Goal: Transaction & Acquisition: Book appointment/travel/reservation

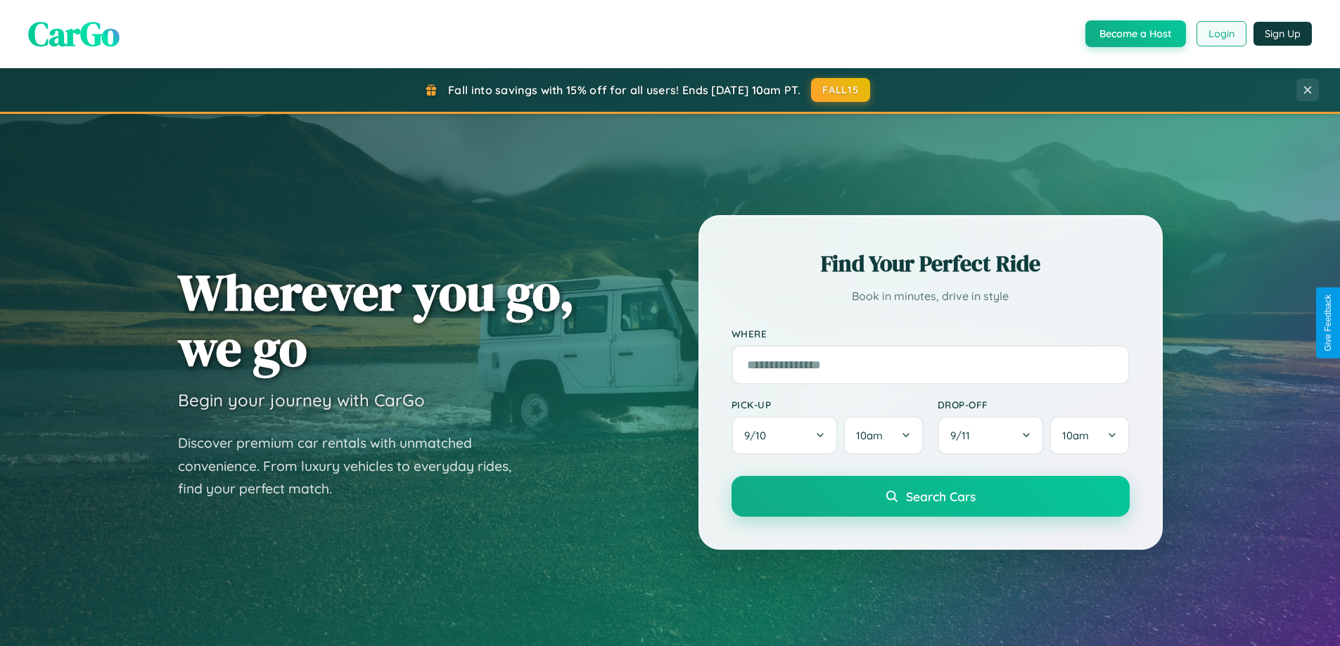
click at [1220, 34] on button "Login" at bounding box center [1221, 33] width 50 height 25
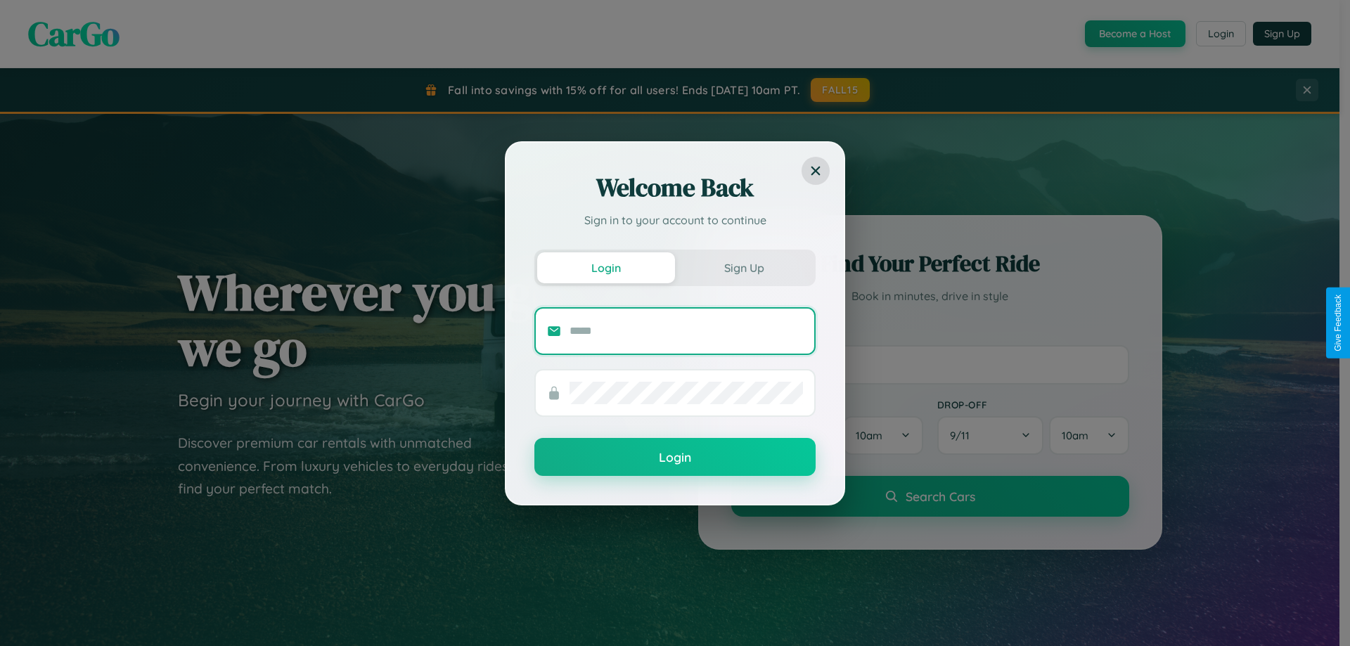
click at [686, 331] on input "text" at bounding box center [686, 331] width 233 height 23
type input "**********"
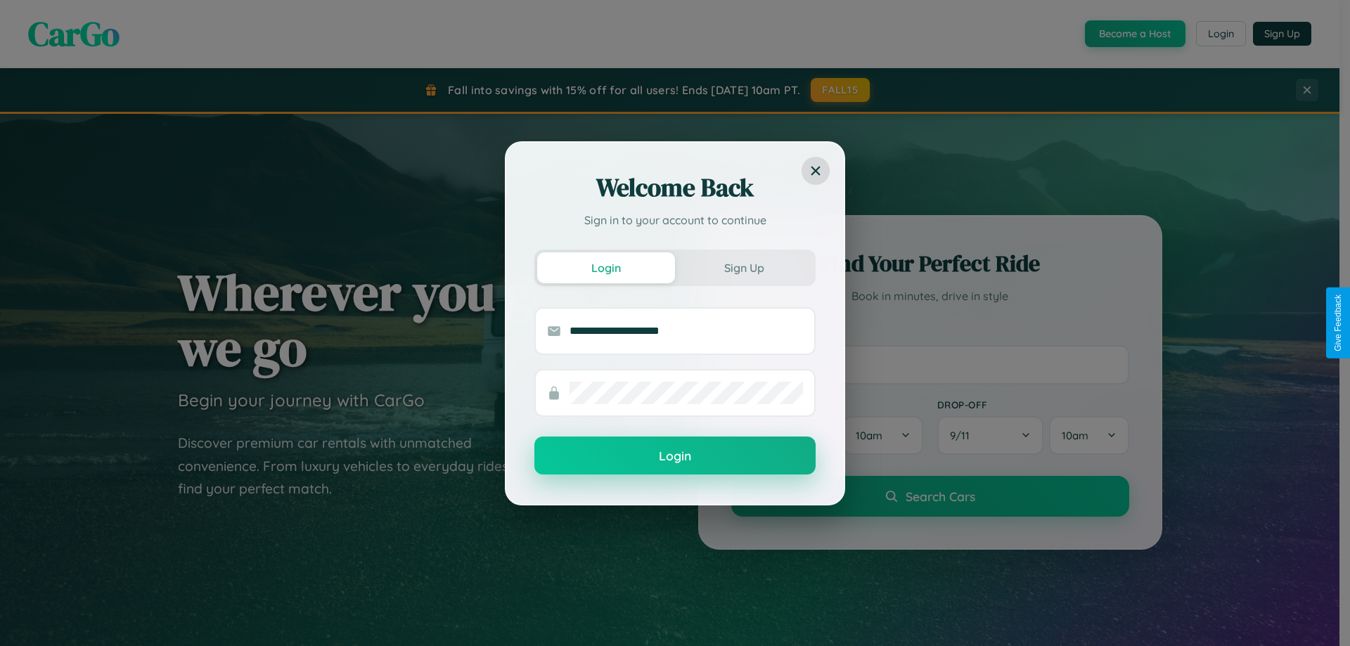
click at [675, 456] on button "Login" at bounding box center [674, 456] width 281 height 38
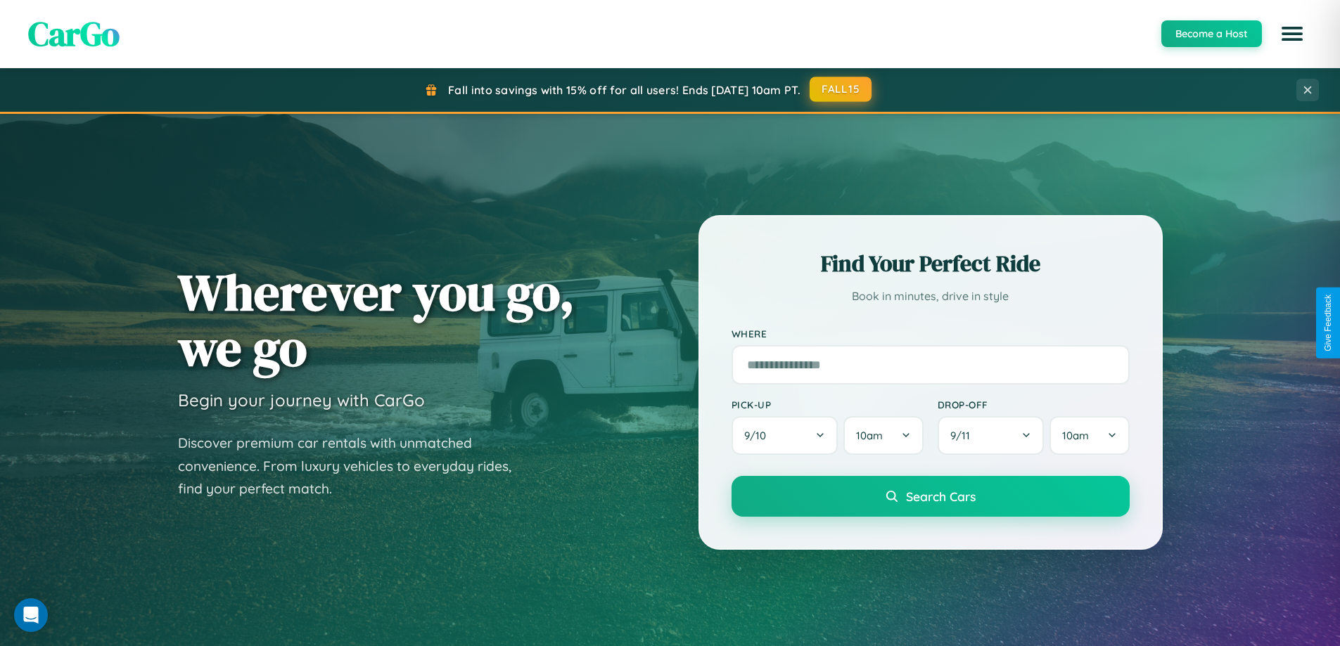
click at [841, 89] on button "FALL15" at bounding box center [840, 89] width 62 height 25
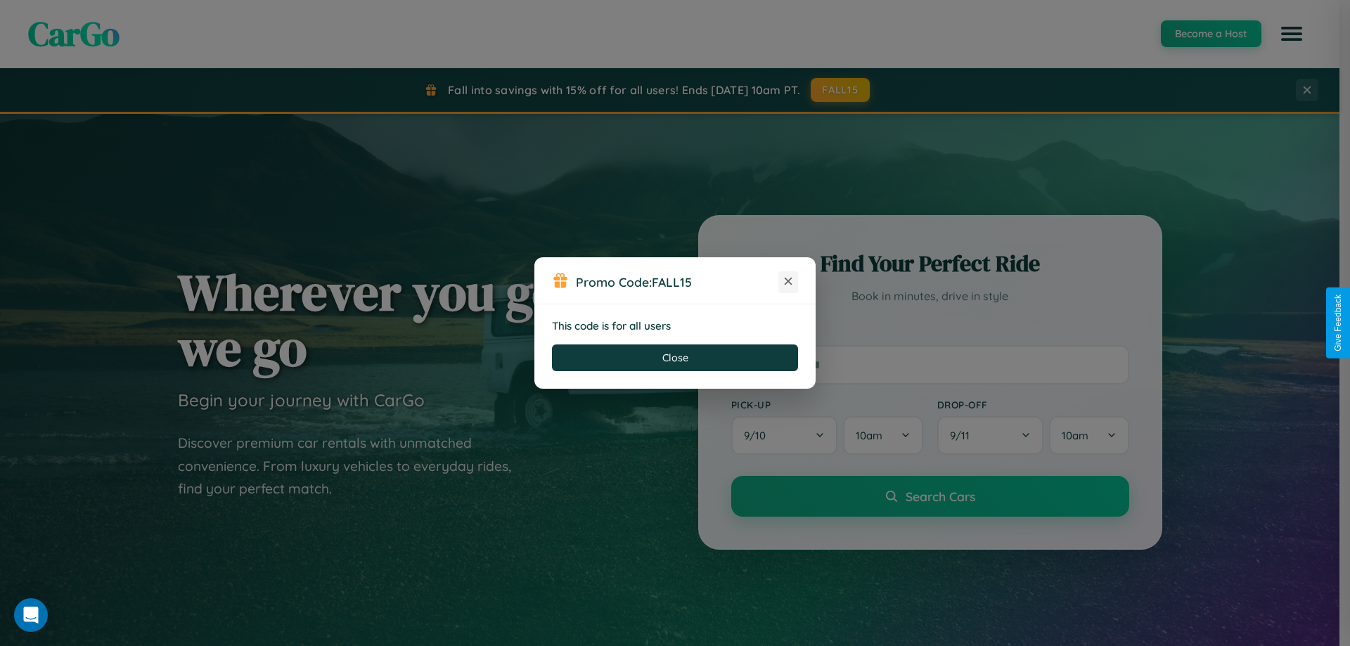
click at [788, 282] on icon at bounding box center [788, 281] width 14 height 14
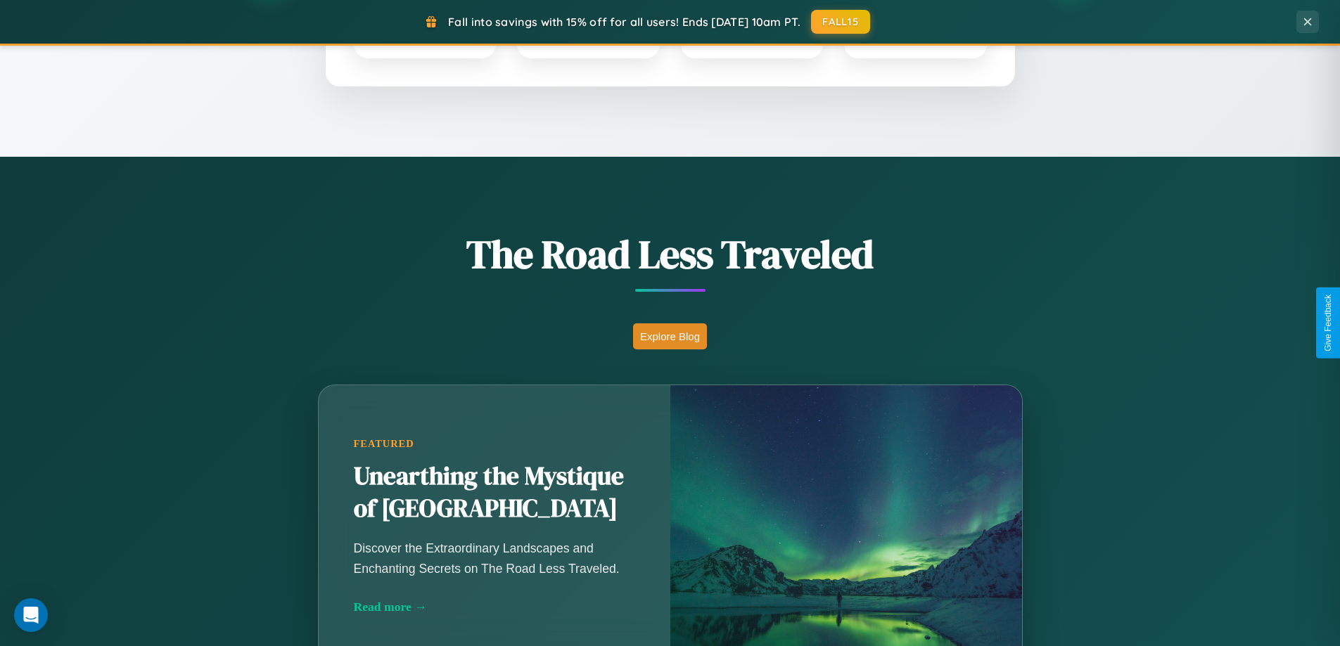
scroll to position [968, 0]
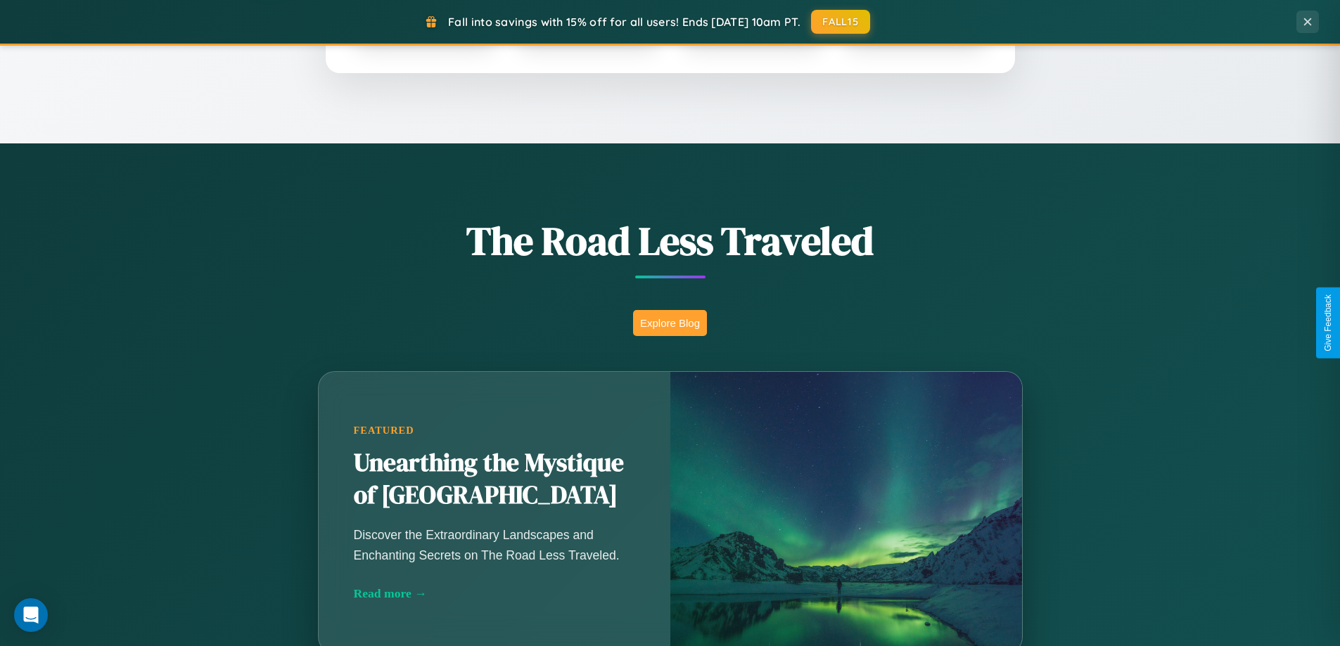
click at [670, 323] on button "Explore Blog" at bounding box center [670, 323] width 74 height 26
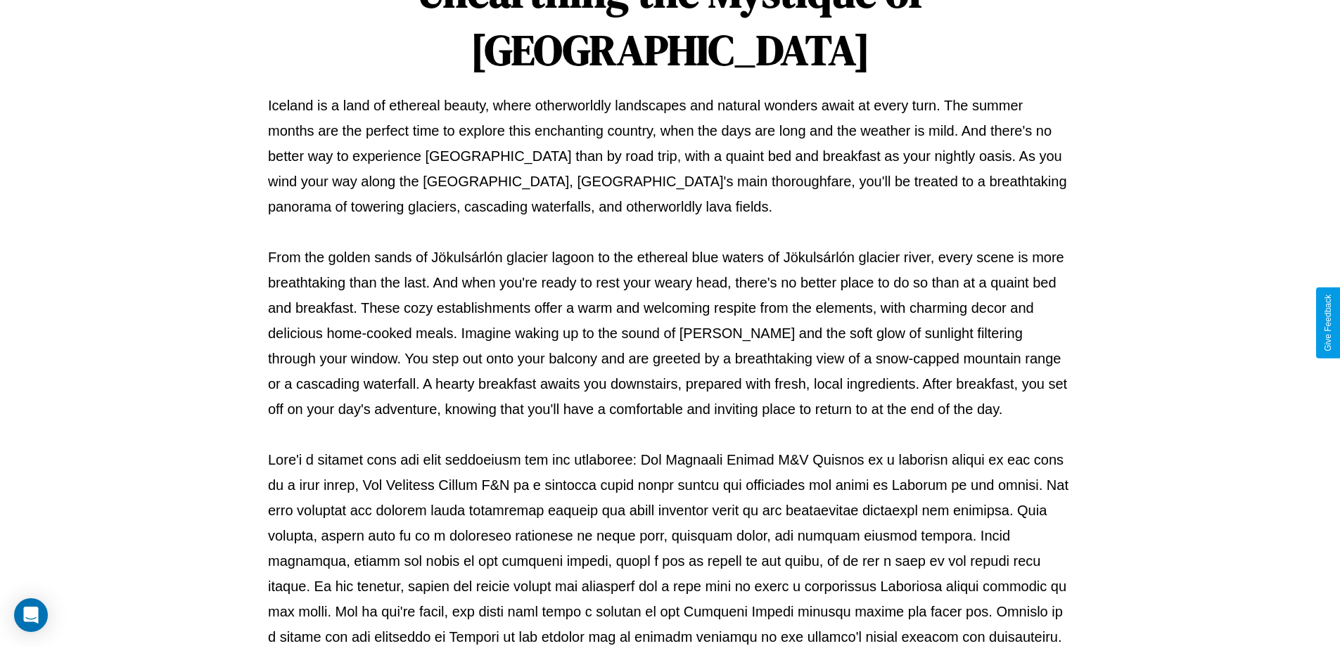
scroll to position [455, 0]
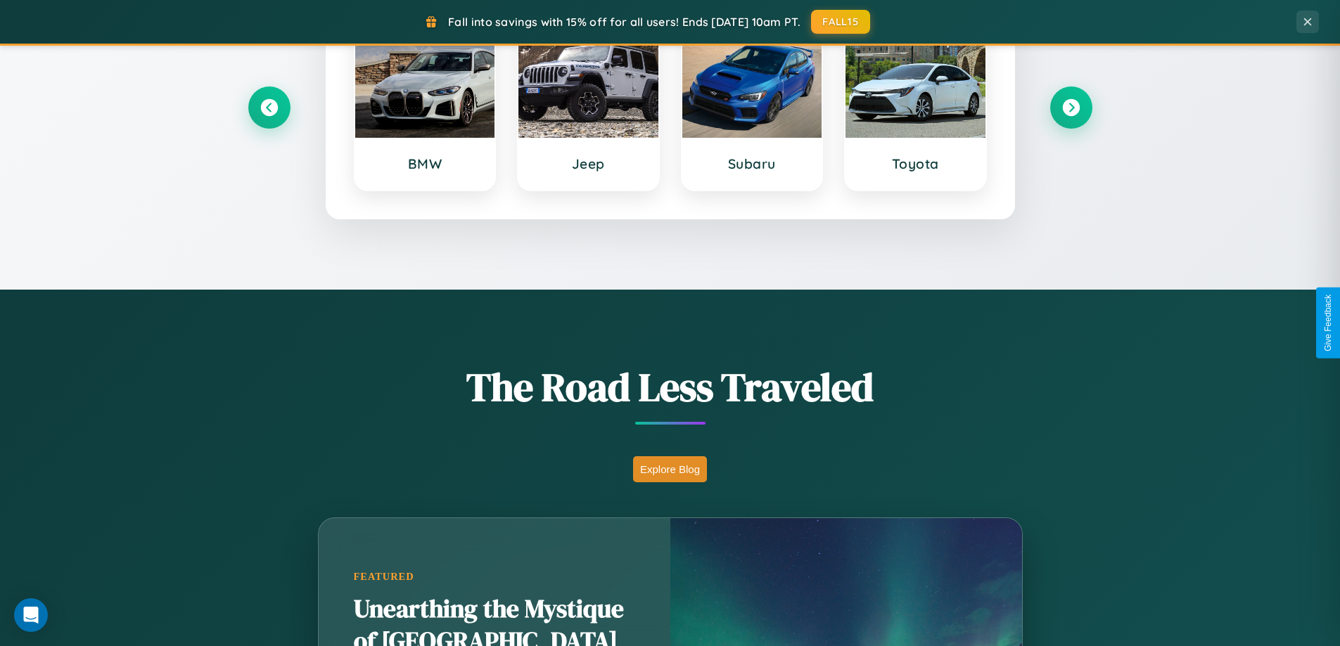
scroll to position [41, 0]
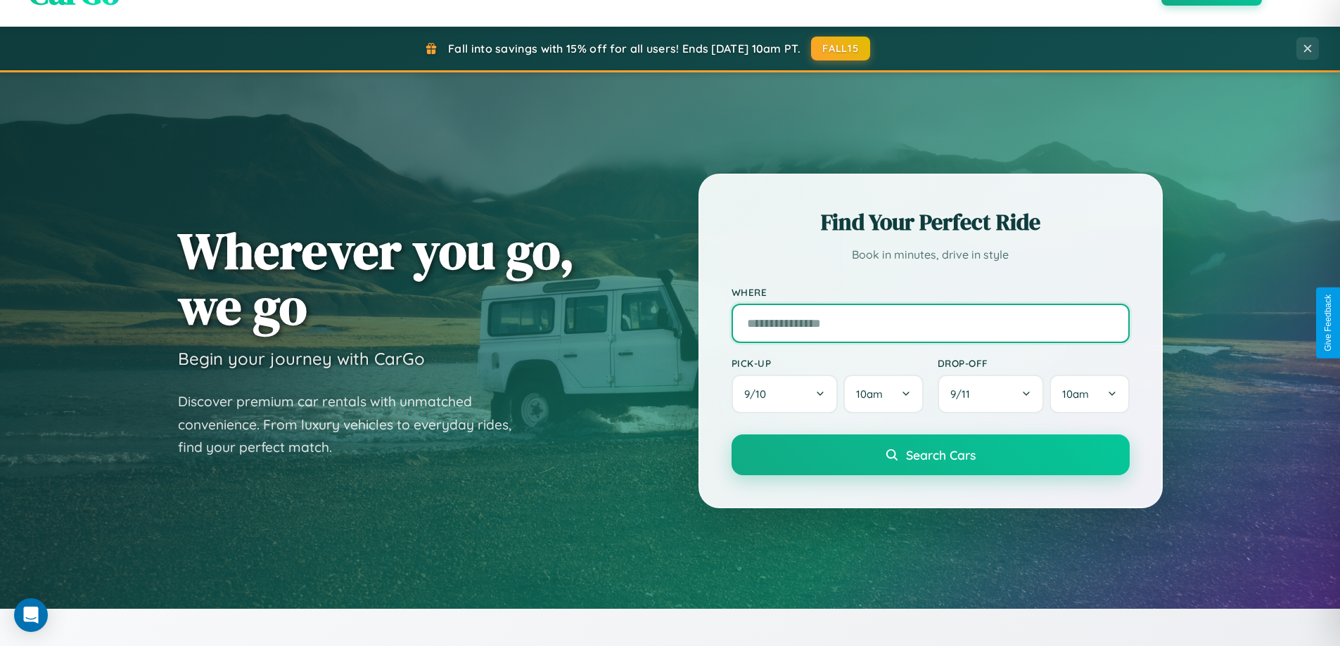
click at [930, 323] on input "text" at bounding box center [930, 323] width 398 height 39
type input "******"
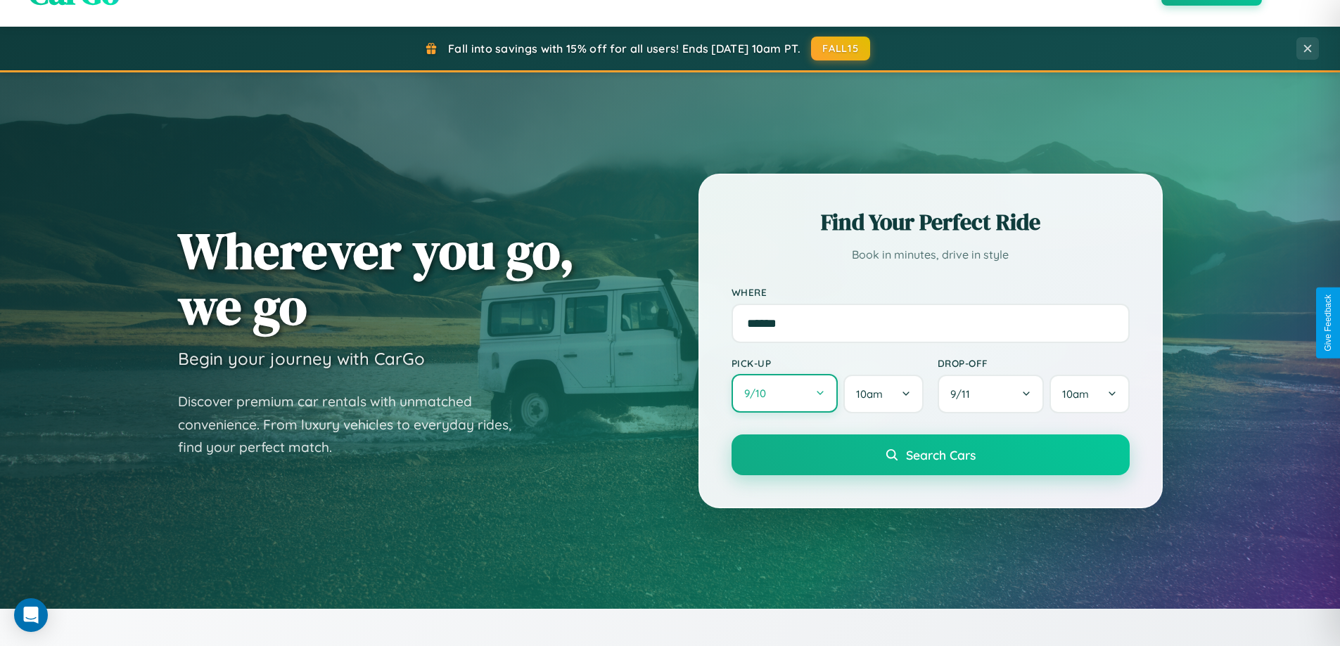
click at [784, 394] on button "9 / 10" at bounding box center [784, 393] width 107 height 39
select select "*"
select select "****"
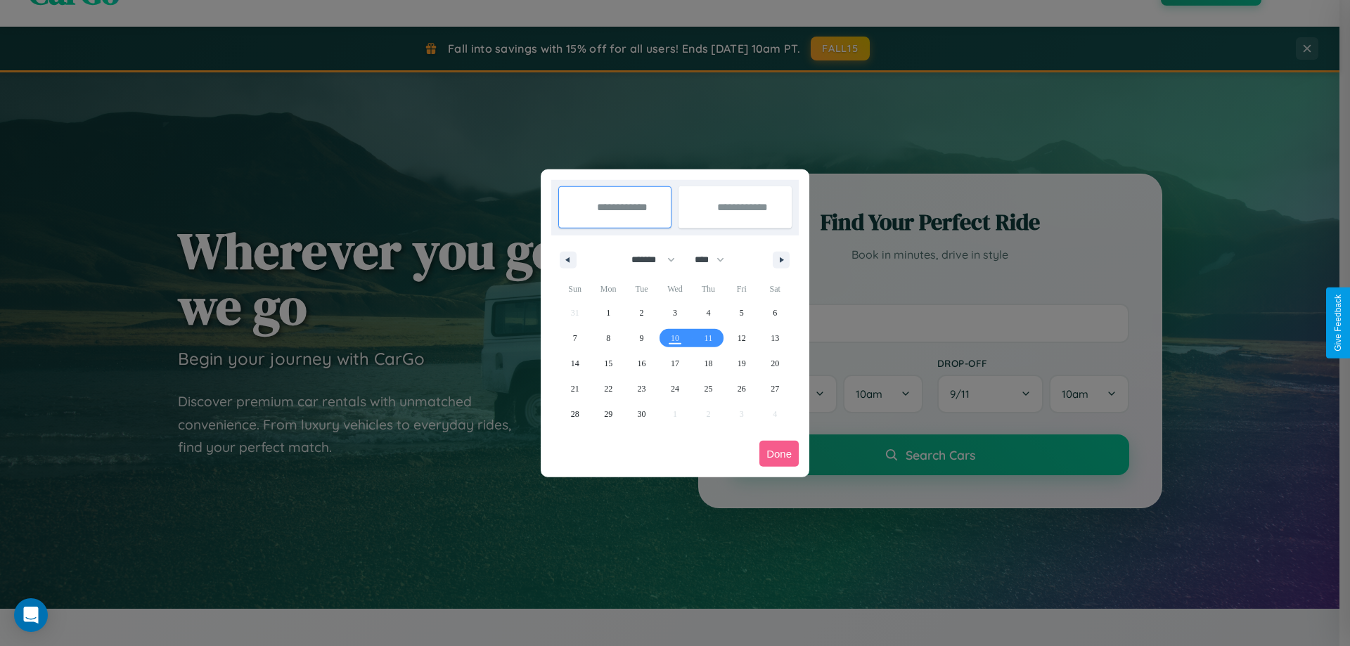
drag, startPoint x: 647, startPoint y: 260, endPoint x: 675, endPoint y: 282, distance: 36.0
click at [647, 260] on select "******* ******** ***** ***** *** **** **** ****** ********* ******* ******** **…" at bounding box center [651, 259] width 60 height 23
select select "*"
click at [716, 260] on select "**** **** **** **** **** **** **** **** **** **** **** **** **** **** **** ****…" at bounding box center [709, 259] width 42 height 23
select select "****"
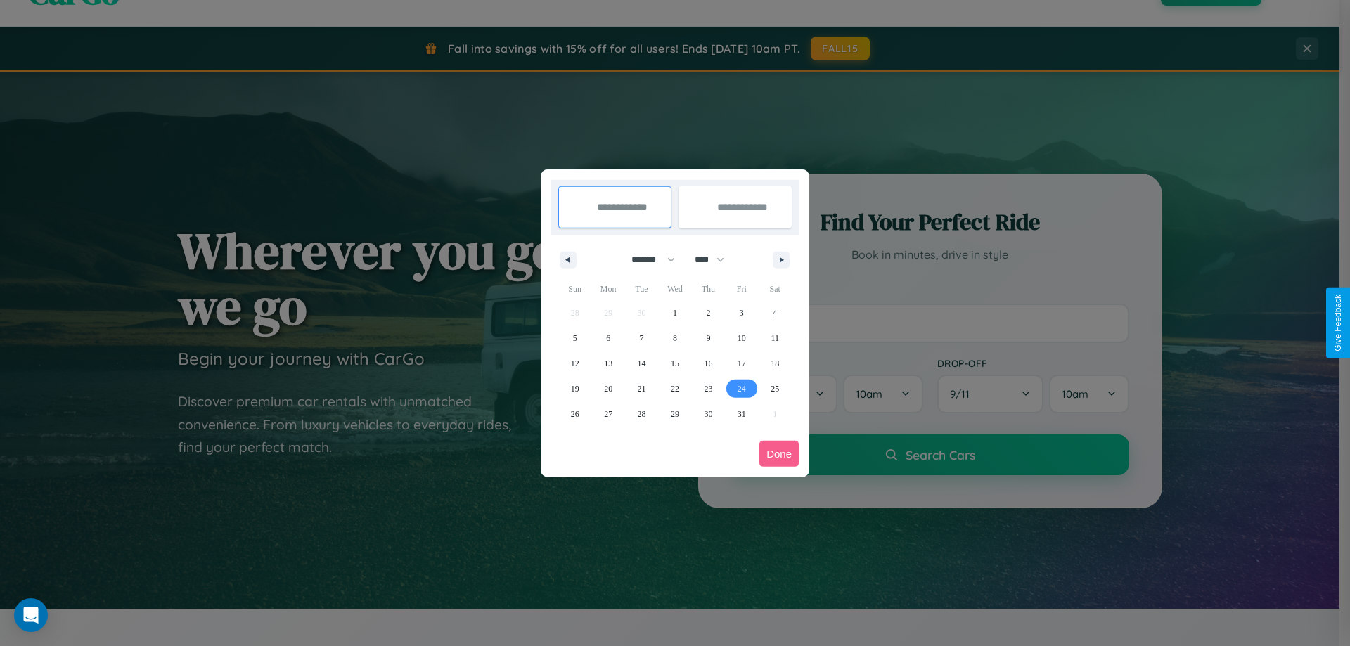
click at [741, 388] on span "24" at bounding box center [742, 388] width 8 height 25
type input "**********"
click at [608, 414] on span "27" at bounding box center [608, 414] width 8 height 25
type input "**********"
click at [779, 454] on button "Done" at bounding box center [779, 454] width 39 height 26
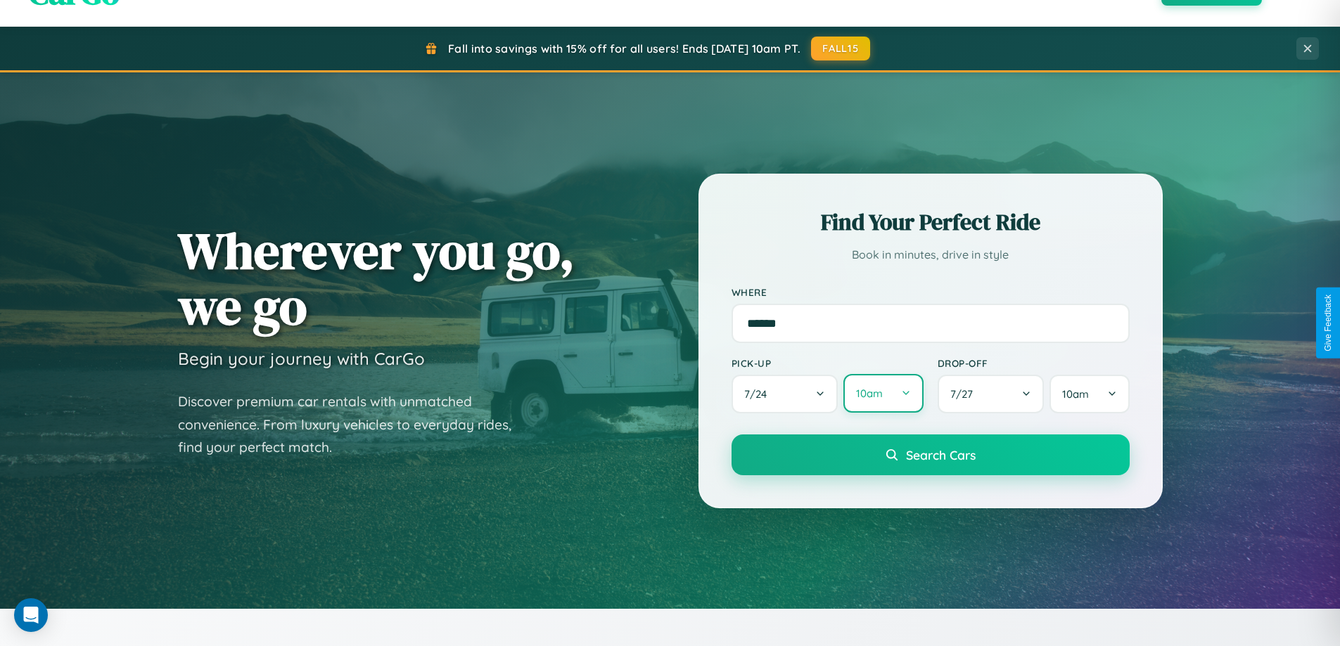
click at [883, 394] on button "10am" at bounding box center [882, 393] width 79 height 39
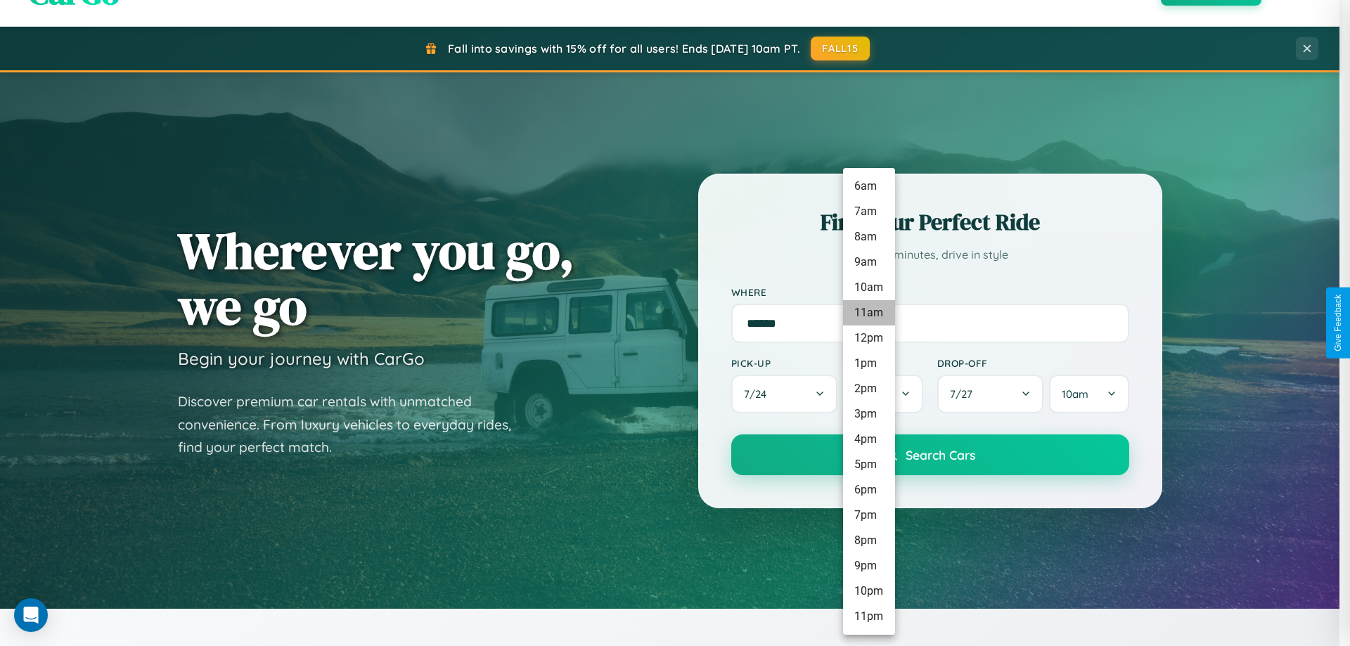
click at [869, 313] on li "11am" at bounding box center [869, 312] width 52 height 25
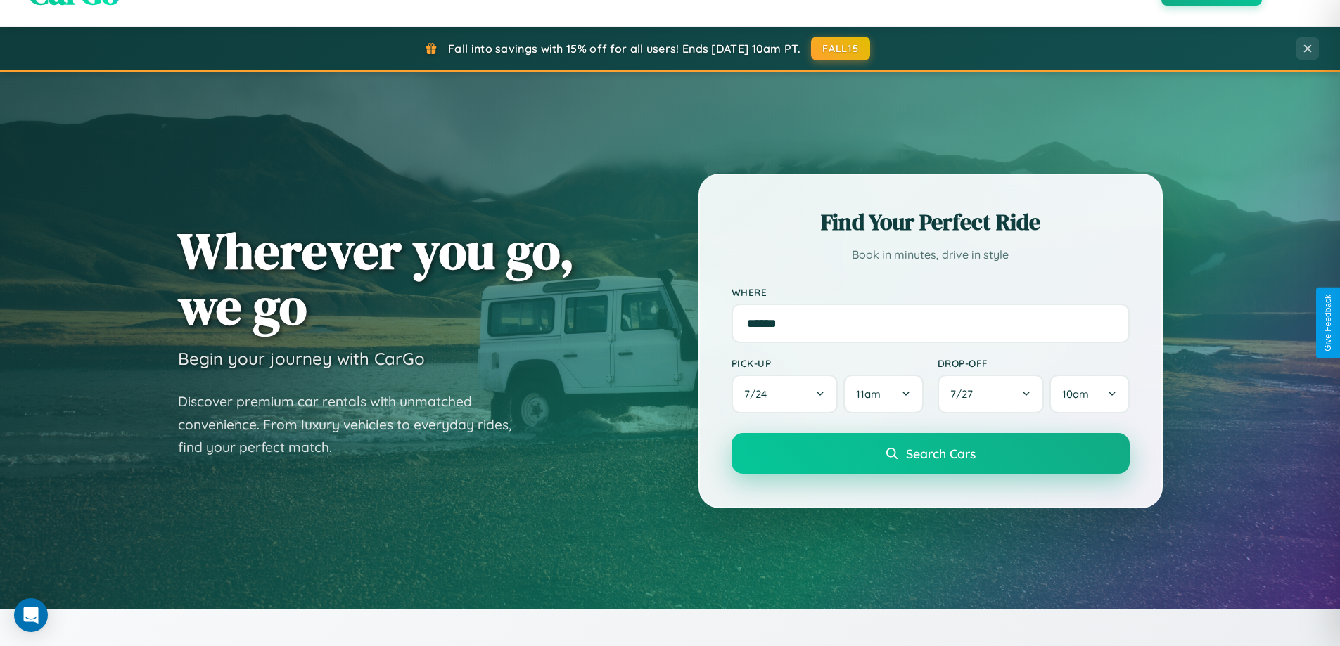
click at [930, 455] on span "Search Cars" at bounding box center [941, 453] width 70 height 15
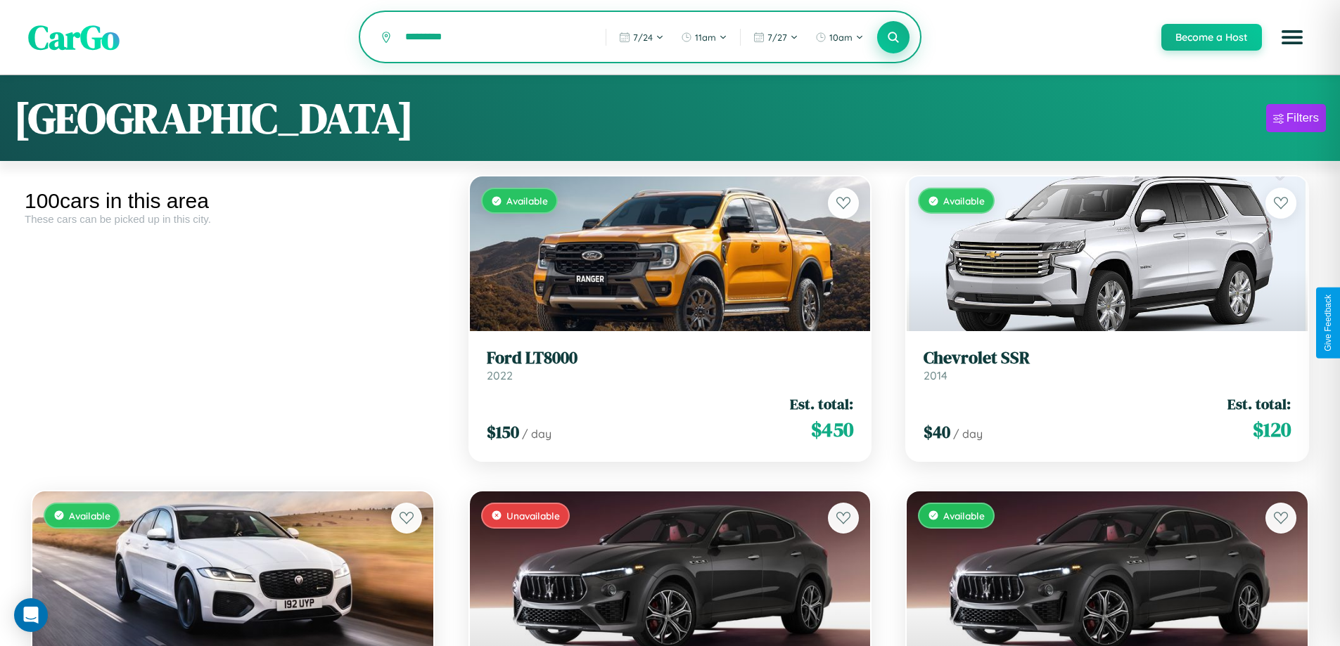
type input "*********"
click at [892, 38] on icon at bounding box center [893, 36] width 13 height 13
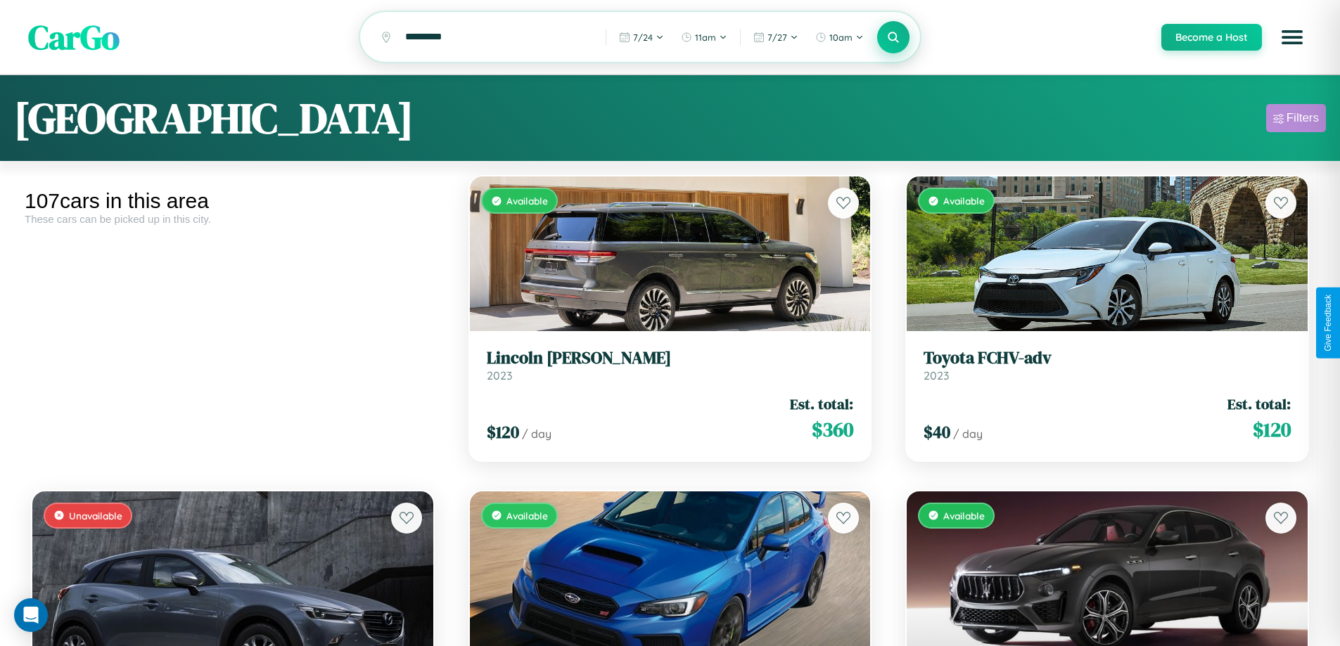
click at [1295, 120] on div "Filters" at bounding box center [1302, 118] width 32 height 14
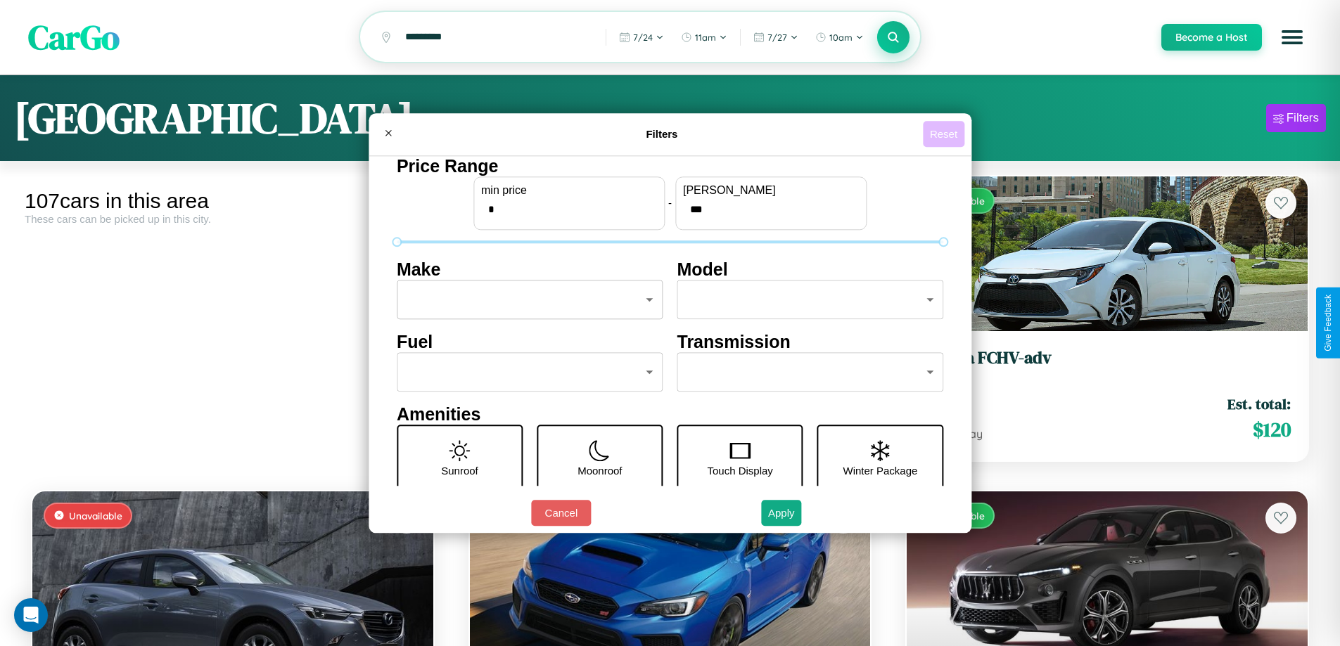
click at [945, 134] on button "Reset" at bounding box center [943, 134] width 41 height 26
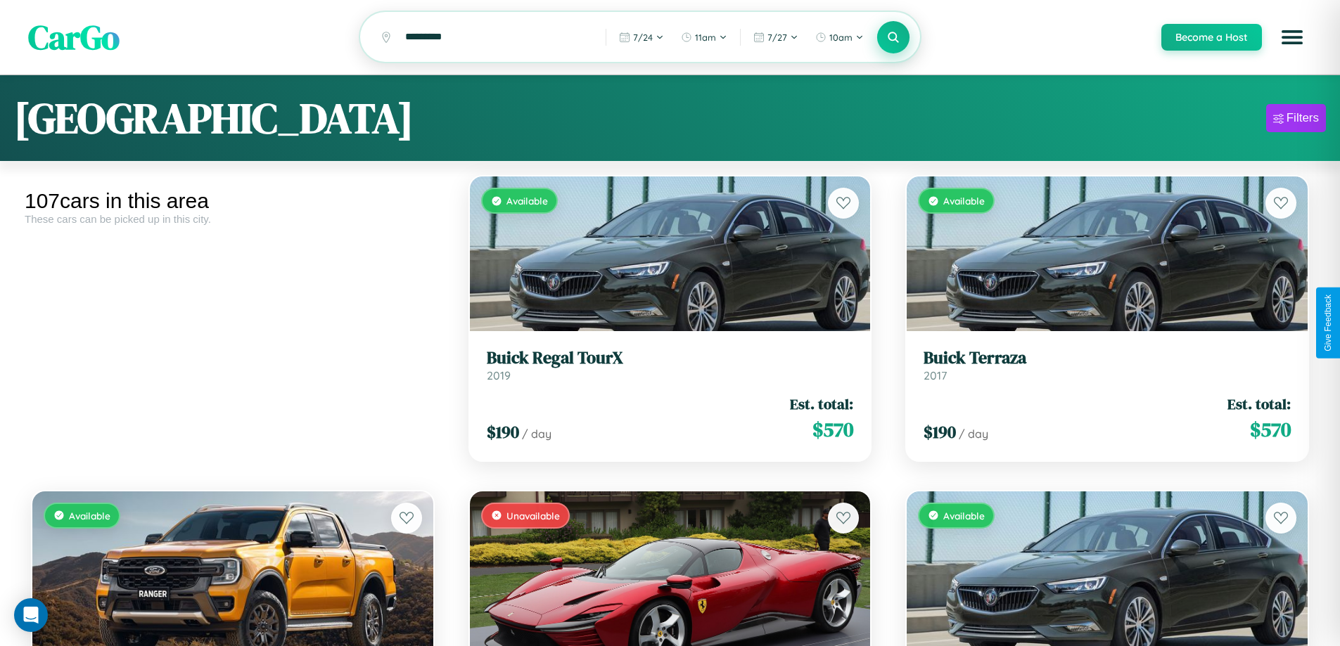
scroll to position [198, 0]
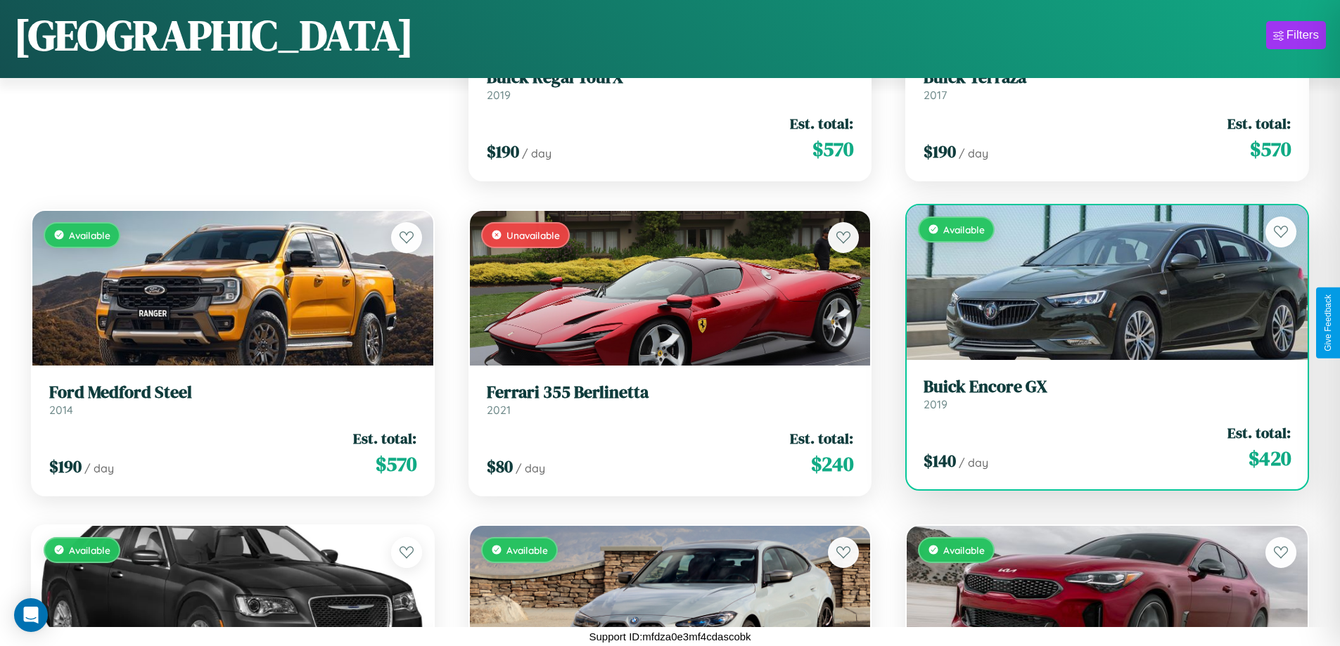
click at [1098, 397] on link "Buick Encore GX 2019" at bounding box center [1106, 394] width 367 height 34
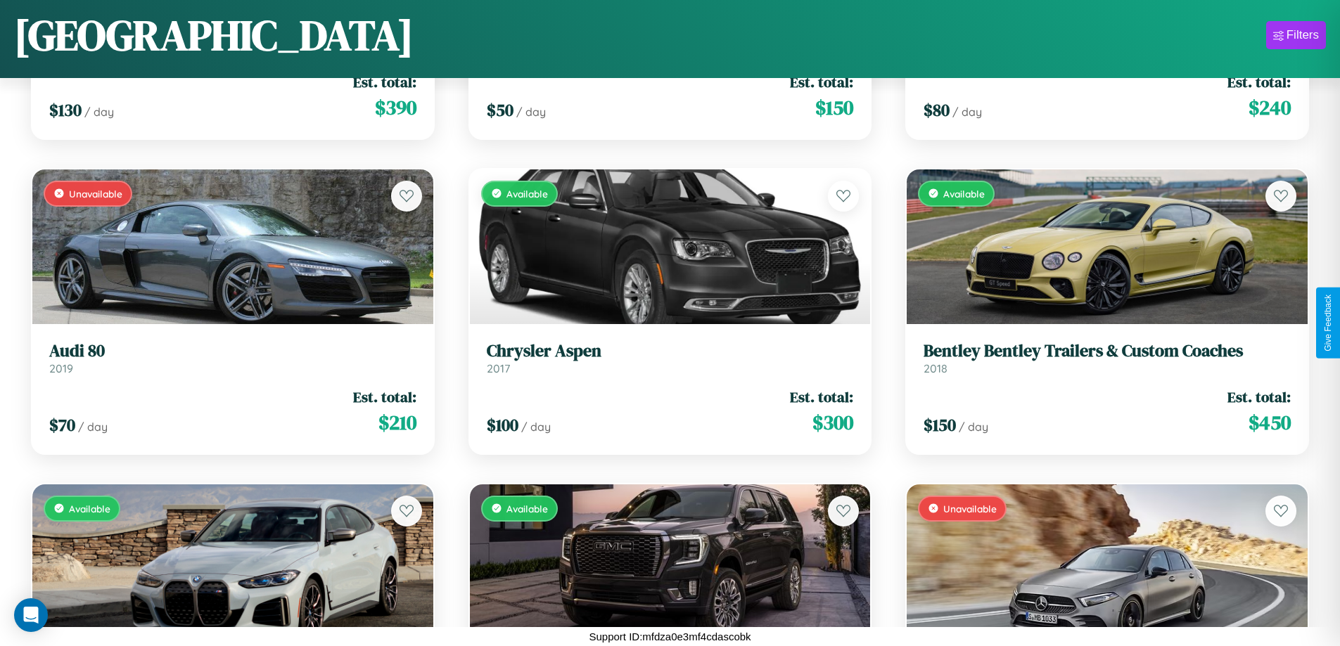
scroll to position [3032, 0]
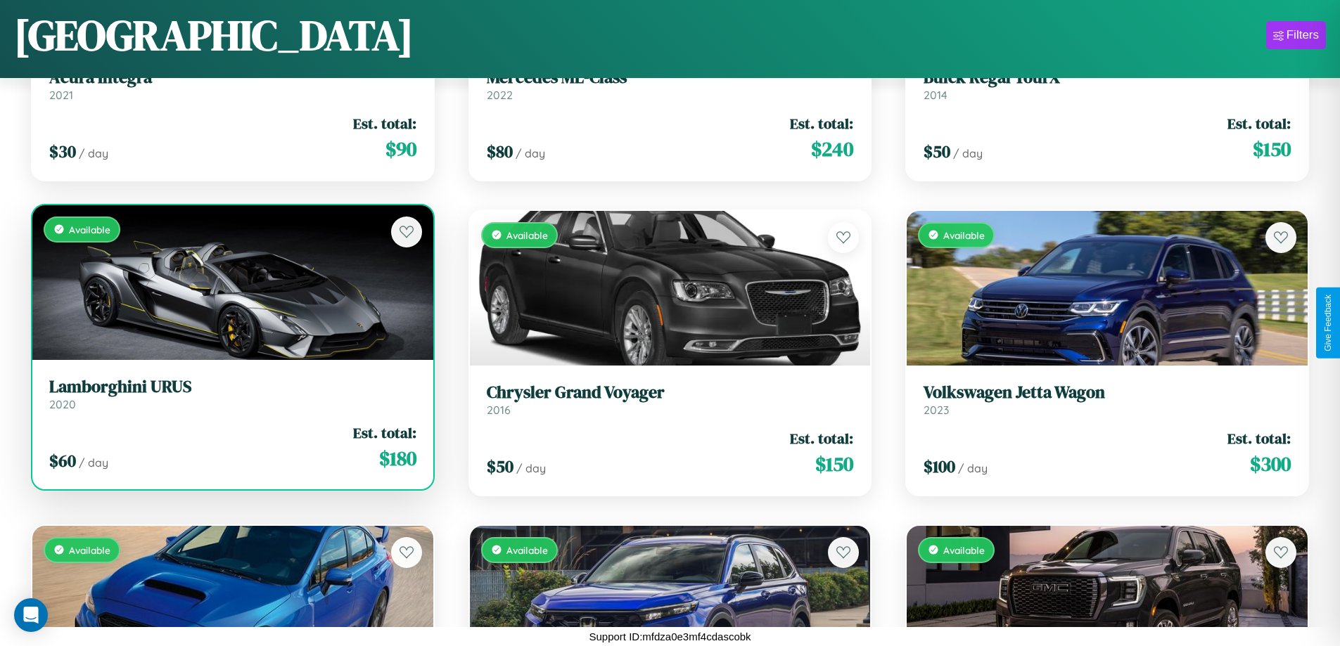
click at [231, 288] on div "Available" at bounding box center [232, 282] width 401 height 155
click at [231, 282] on div "Available" at bounding box center [232, 282] width 401 height 155
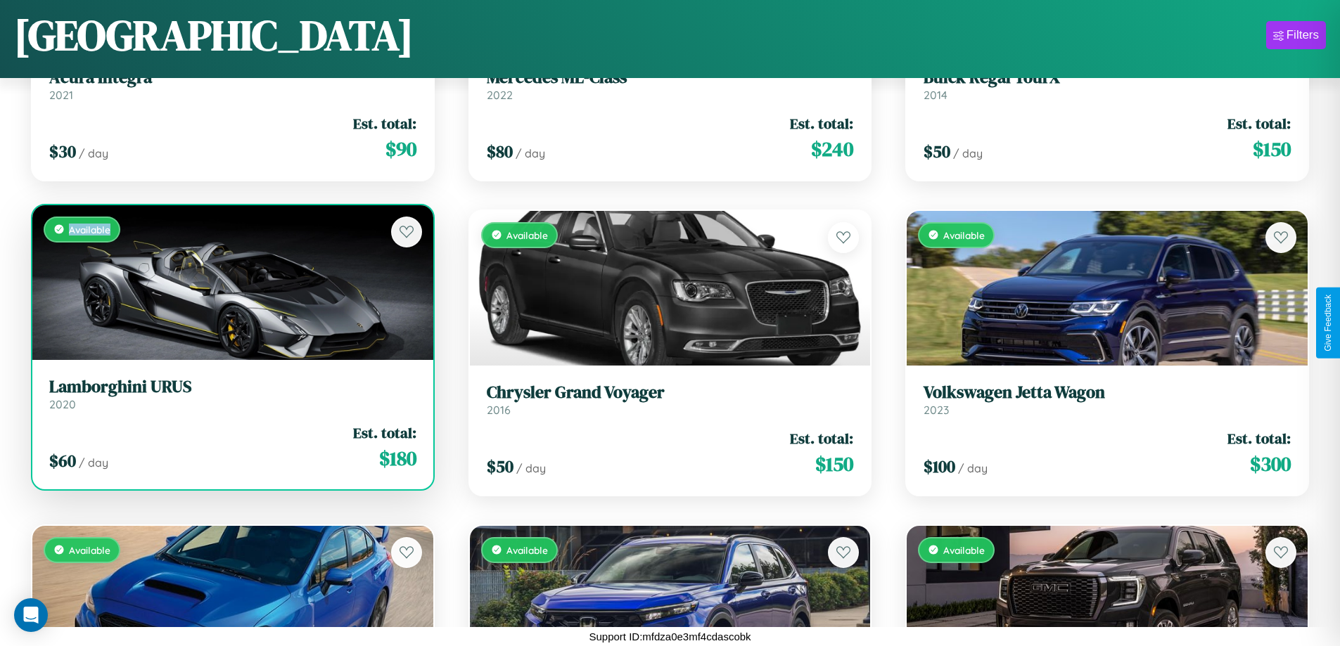
click at [231, 282] on div "Available" at bounding box center [232, 282] width 401 height 155
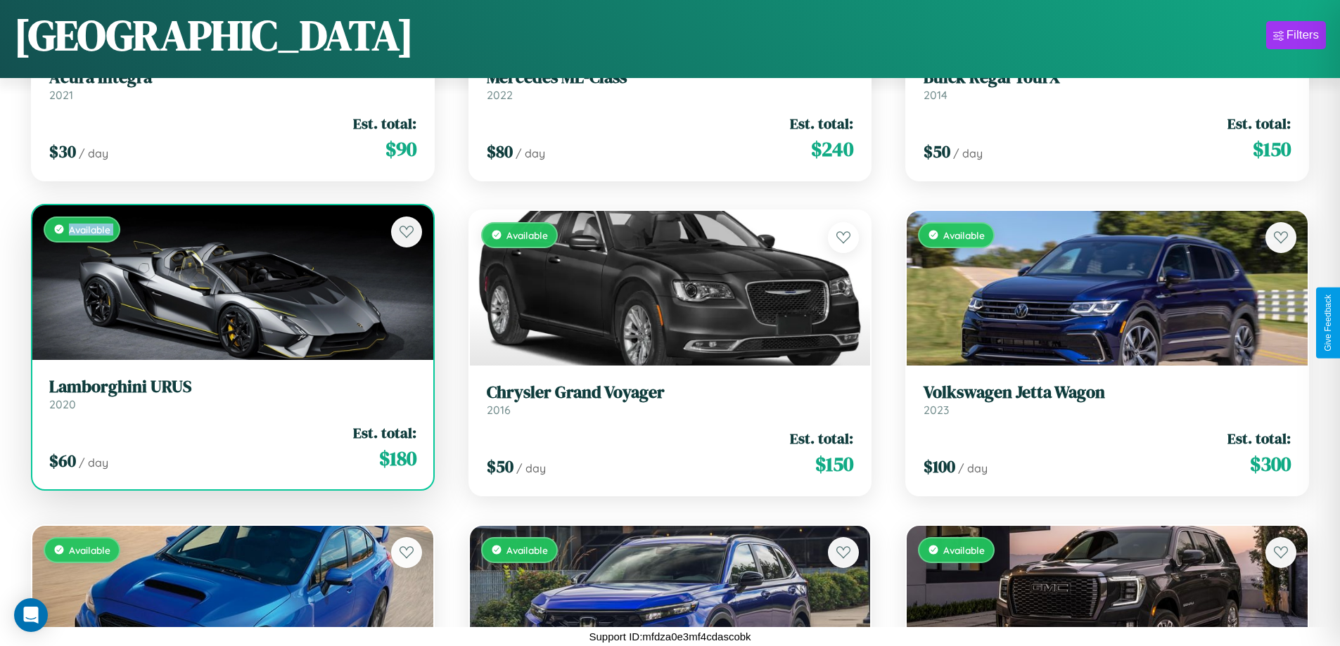
click at [231, 282] on div "Available" at bounding box center [232, 282] width 401 height 155
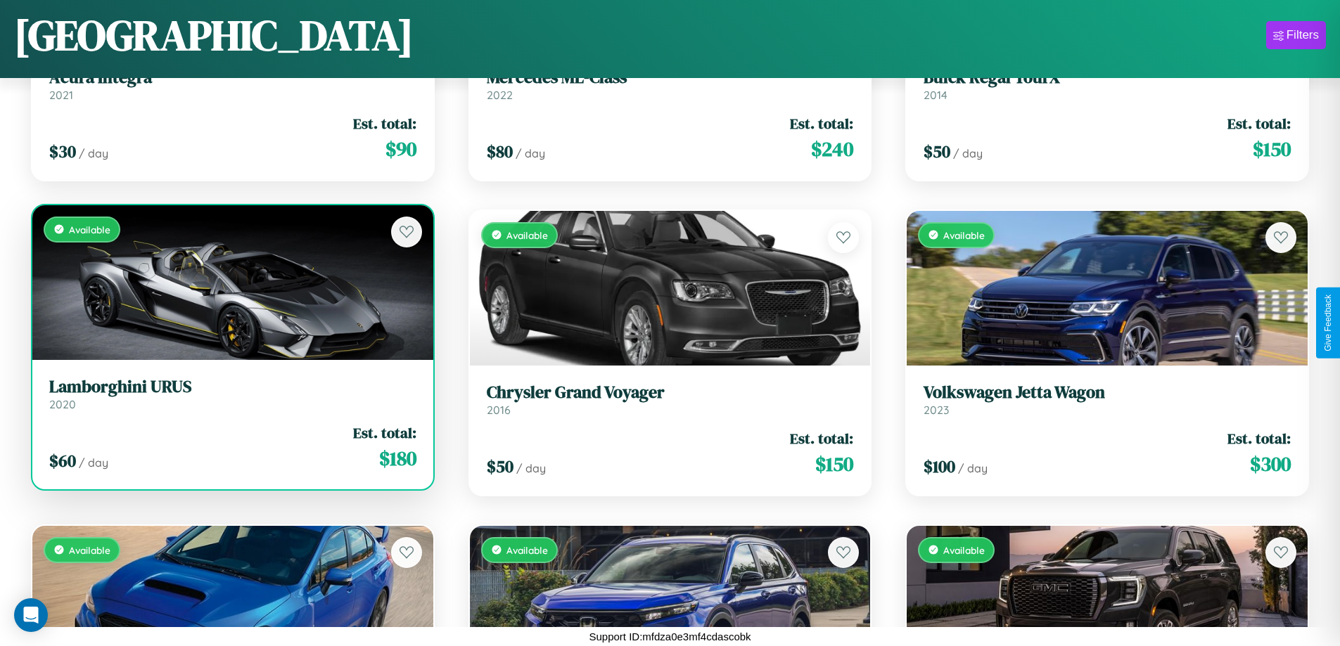
click at [231, 282] on div "Available" at bounding box center [232, 282] width 401 height 155
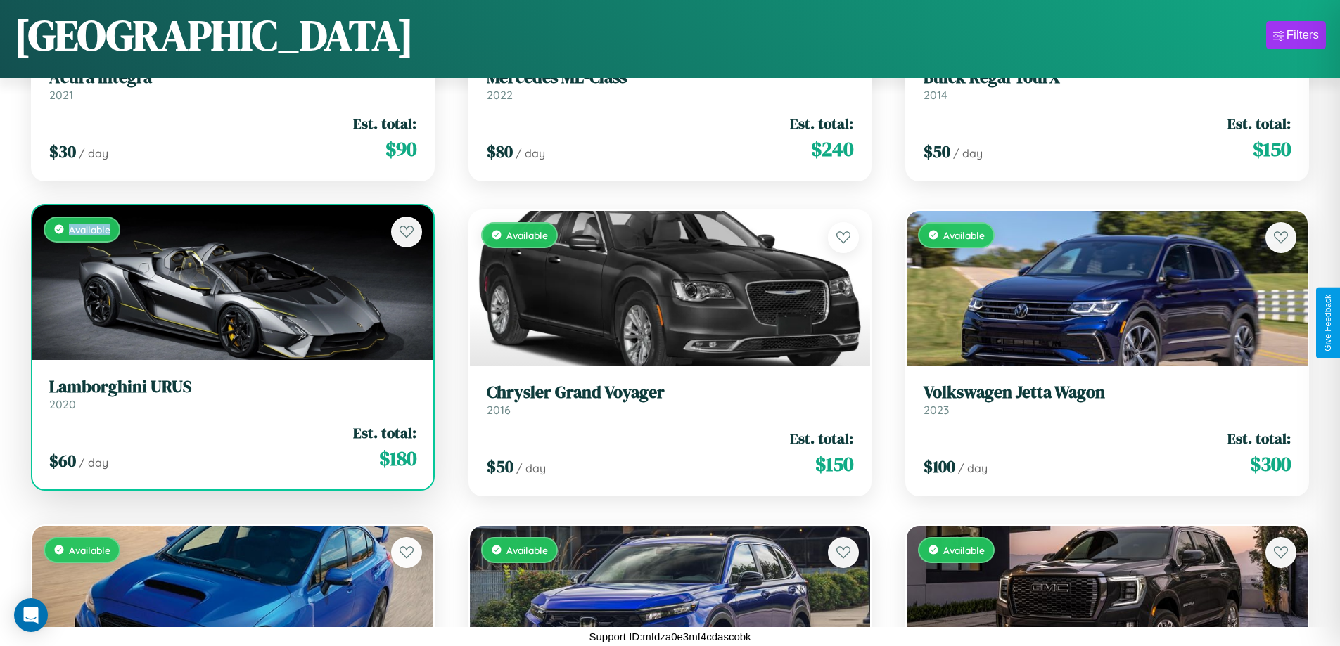
click at [231, 282] on div "Available" at bounding box center [232, 282] width 401 height 155
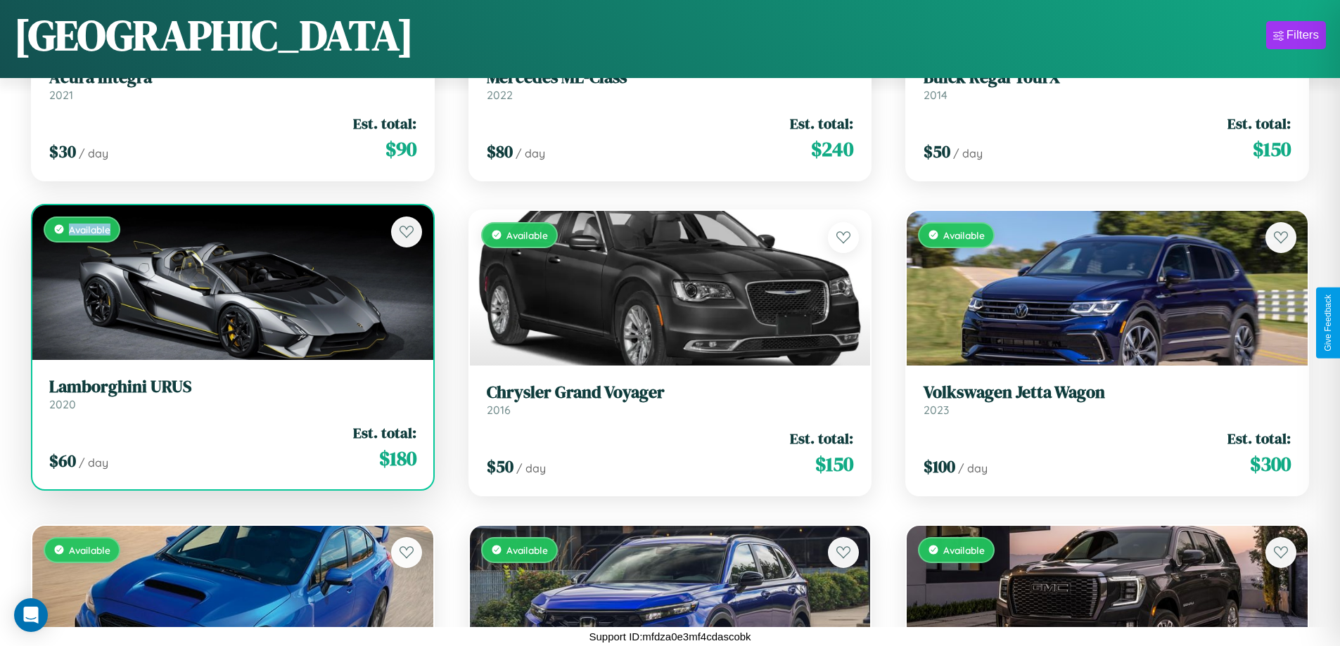
click at [231, 394] on h3 "Lamborghini URUS" at bounding box center [232, 387] width 367 height 20
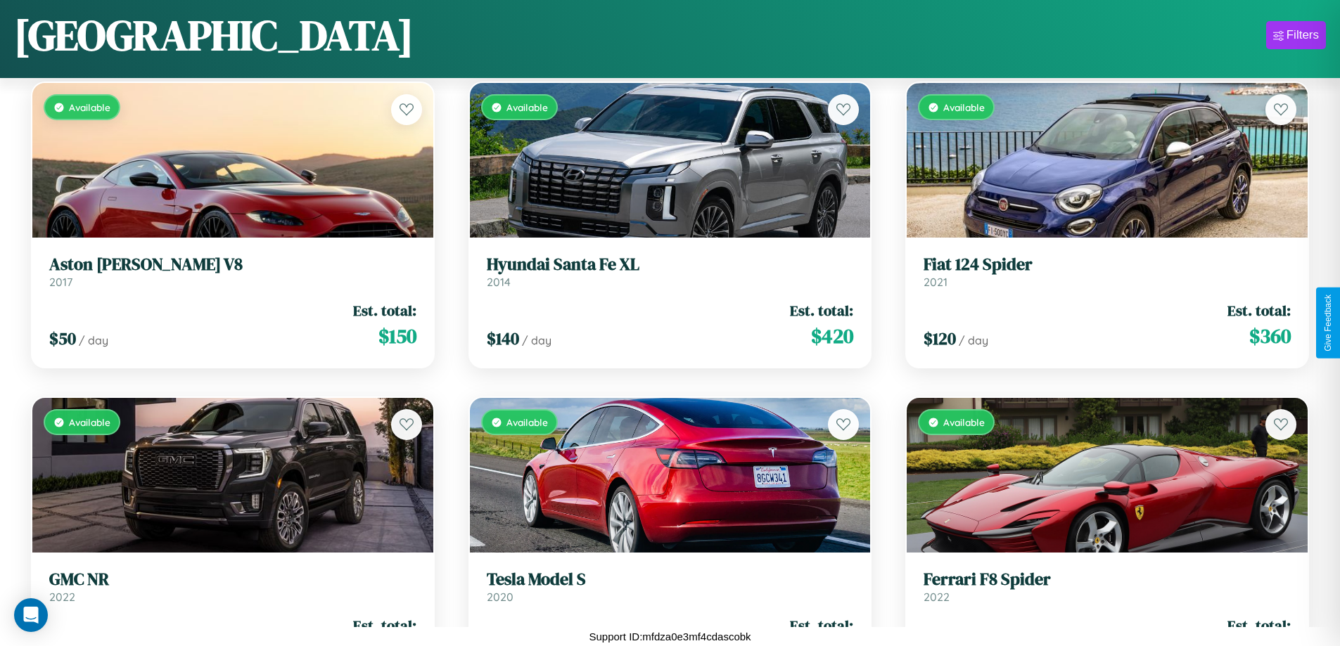
scroll to position [5866, 0]
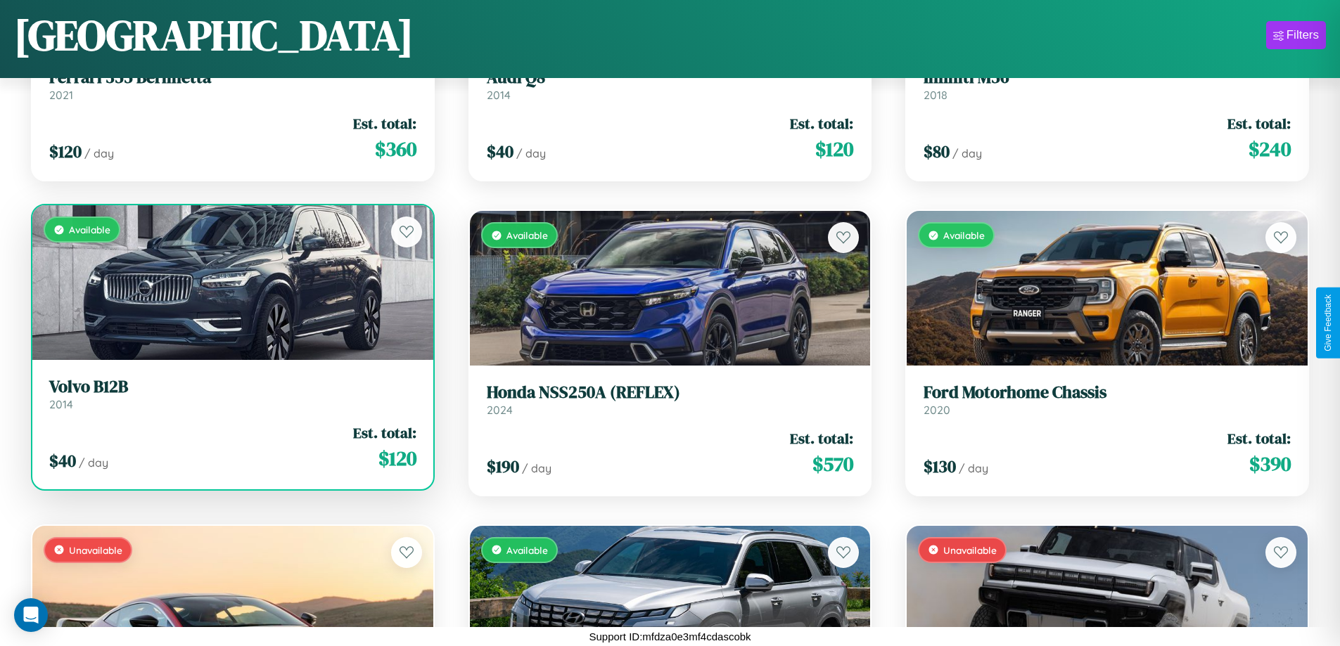
click at [231, 394] on h3 "Volvo B12B" at bounding box center [232, 387] width 367 height 20
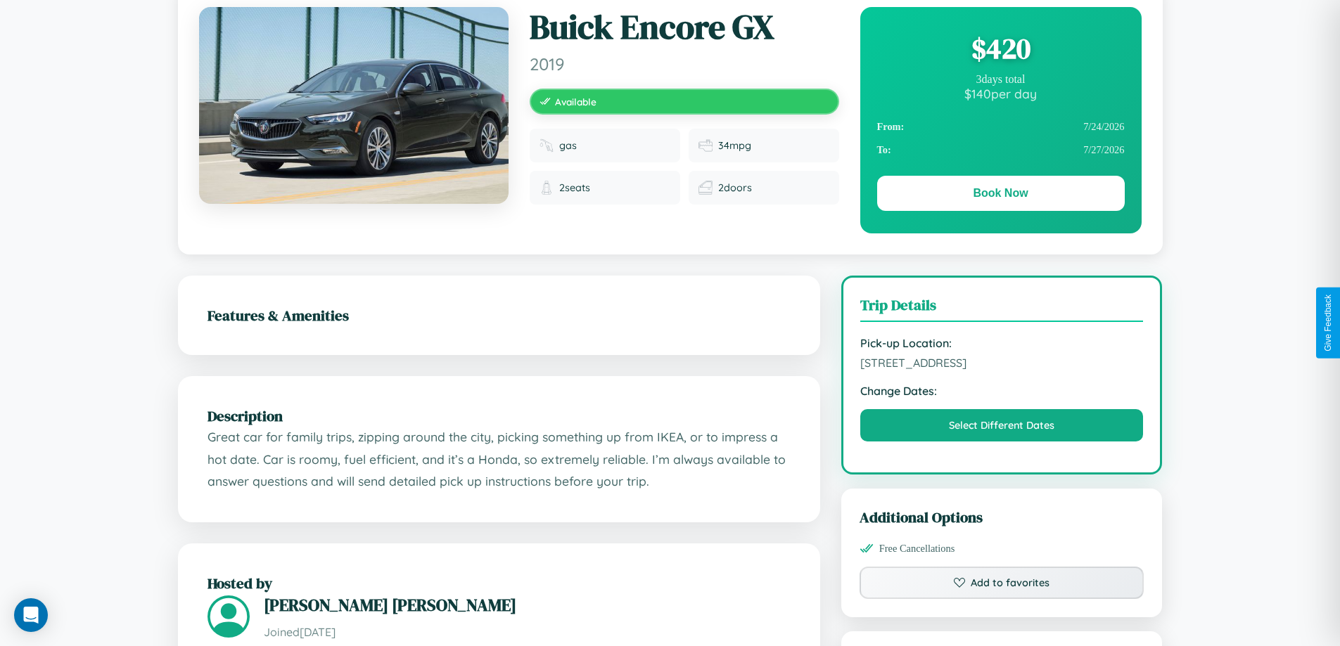
scroll to position [145, 0]
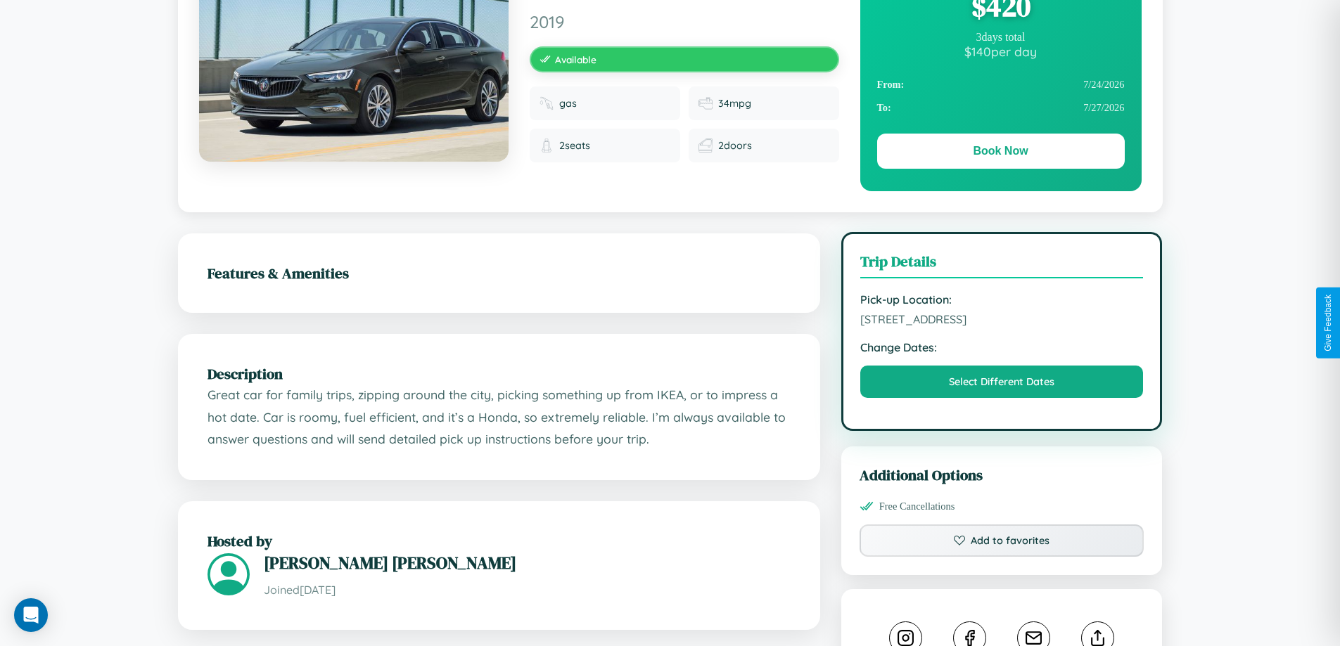
click at [1001, 321] on span "6365 School Street Hiroshima 97573 Japan" at bounding box center [1001, 319] width 283 height 14
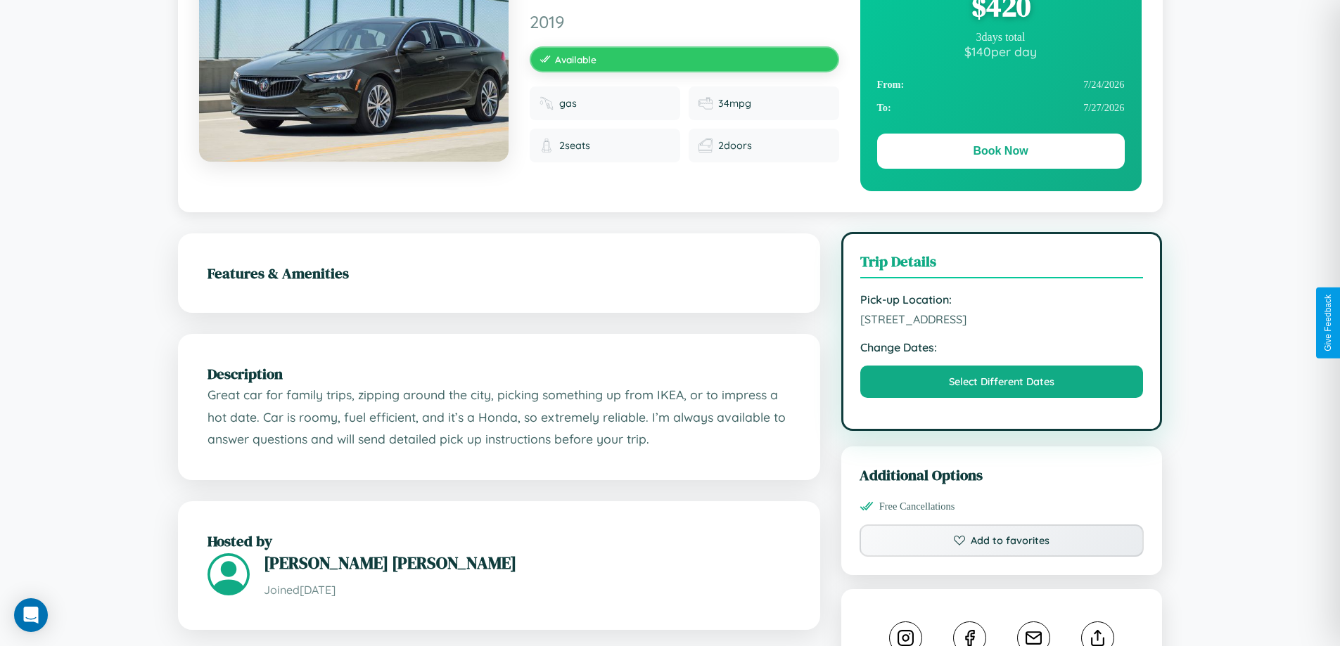
click at [1001, 321] on span "6365 School Street Hiroshima 97573 Japan" at bounding box center [1001, 319] width 283 height 14
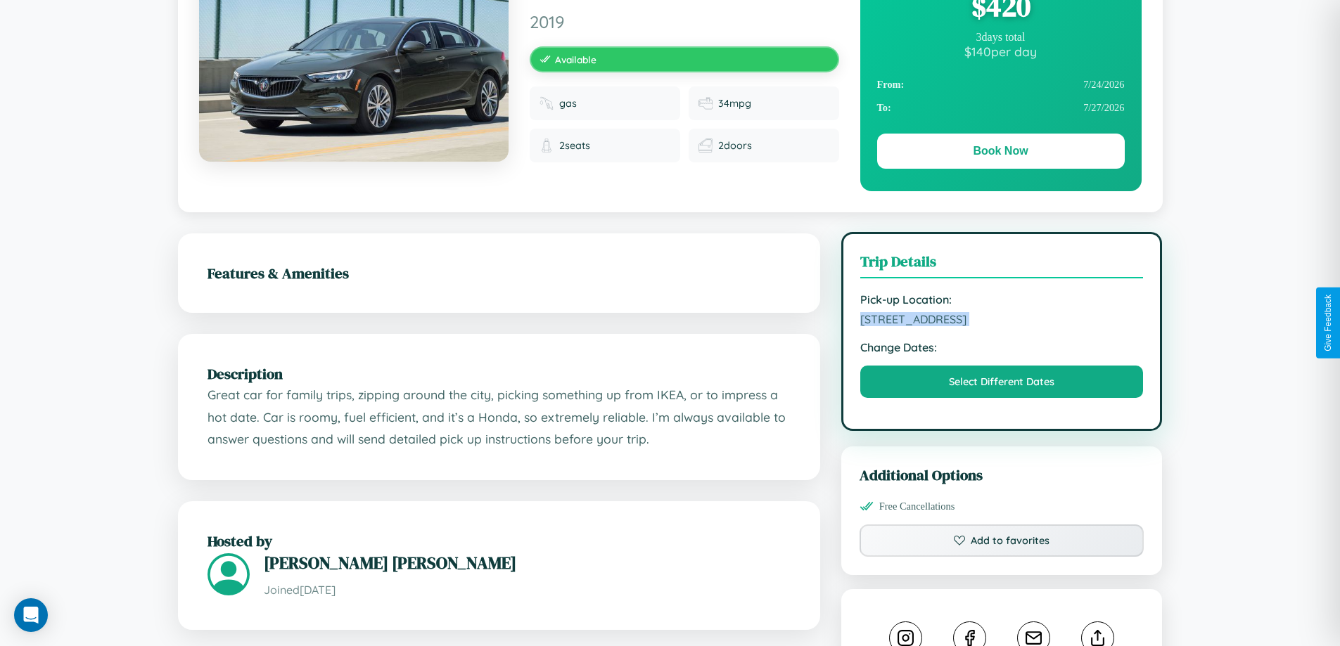
click at [1001, 321] on span "6365 School Street Hiroshima 97573 Japan" at bounding box center [1001, 319] width 283 height 14
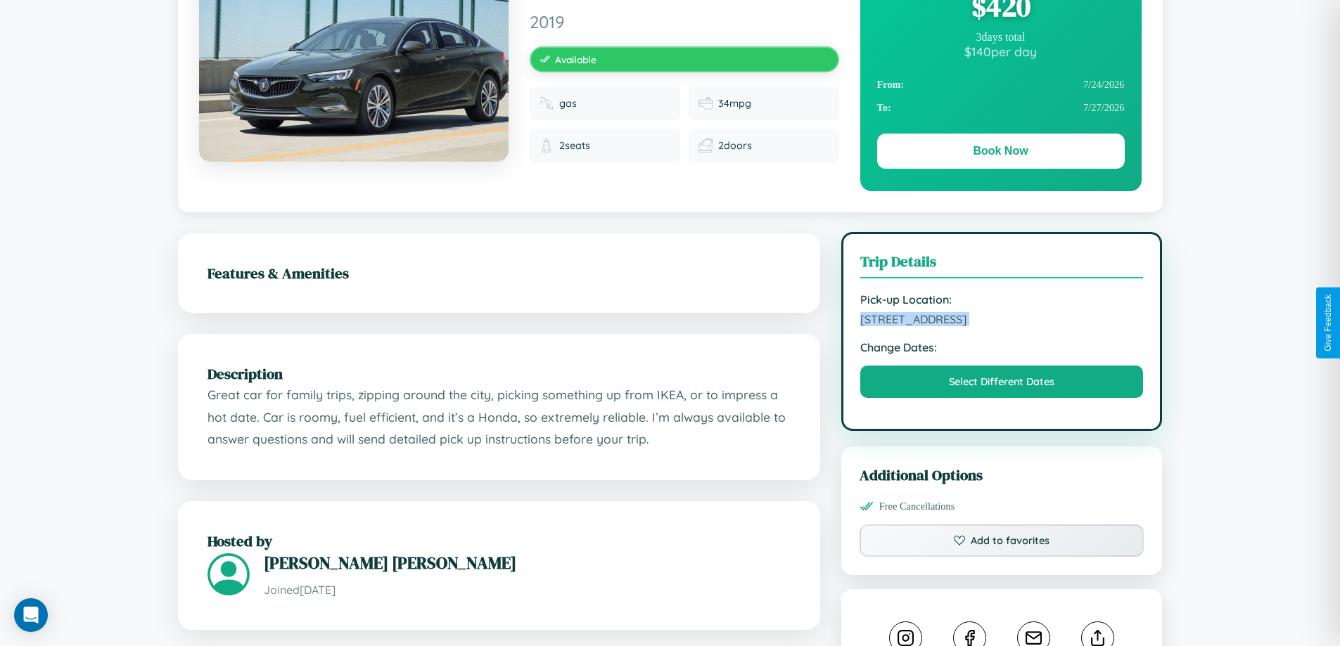
click at [1001, 321] on span "6365 School Street Hiroshima 97573 Japan" at bounding box center [1001, 319] width 283 height 14
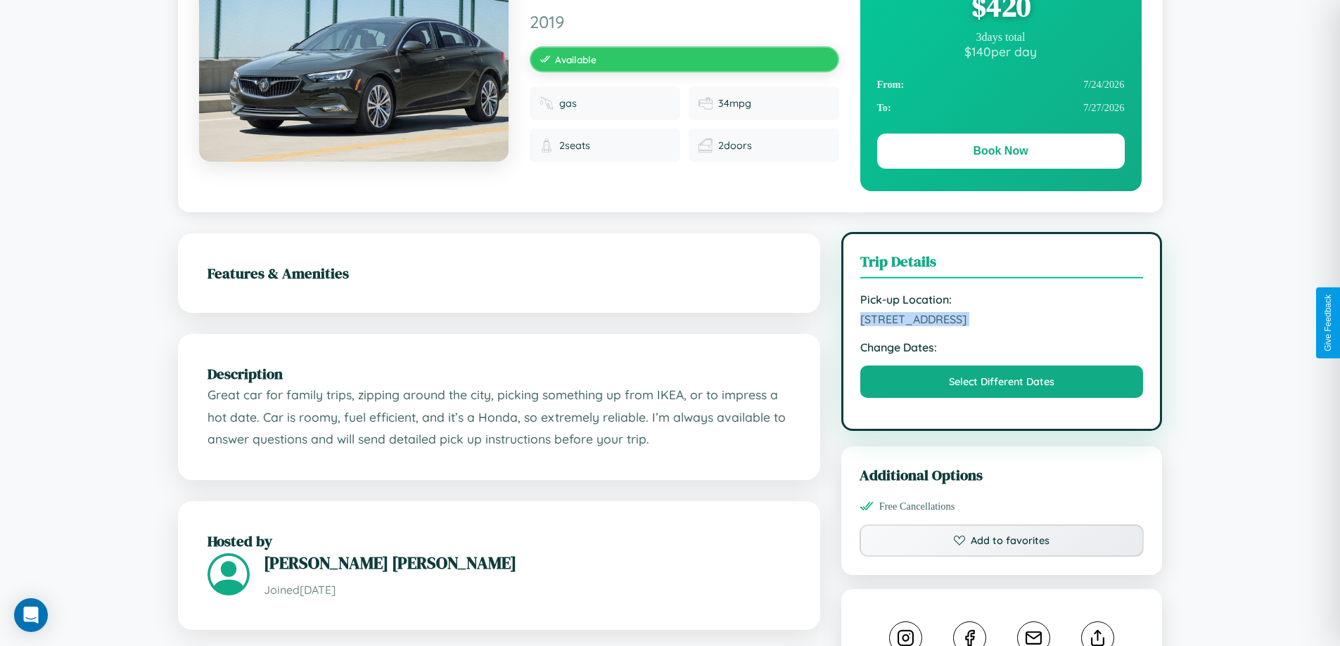
click at [1001, 321] on span "6365 School Street Hiroshima 97573 Japan" at bounding box center [1001, 319] width 283 height 14
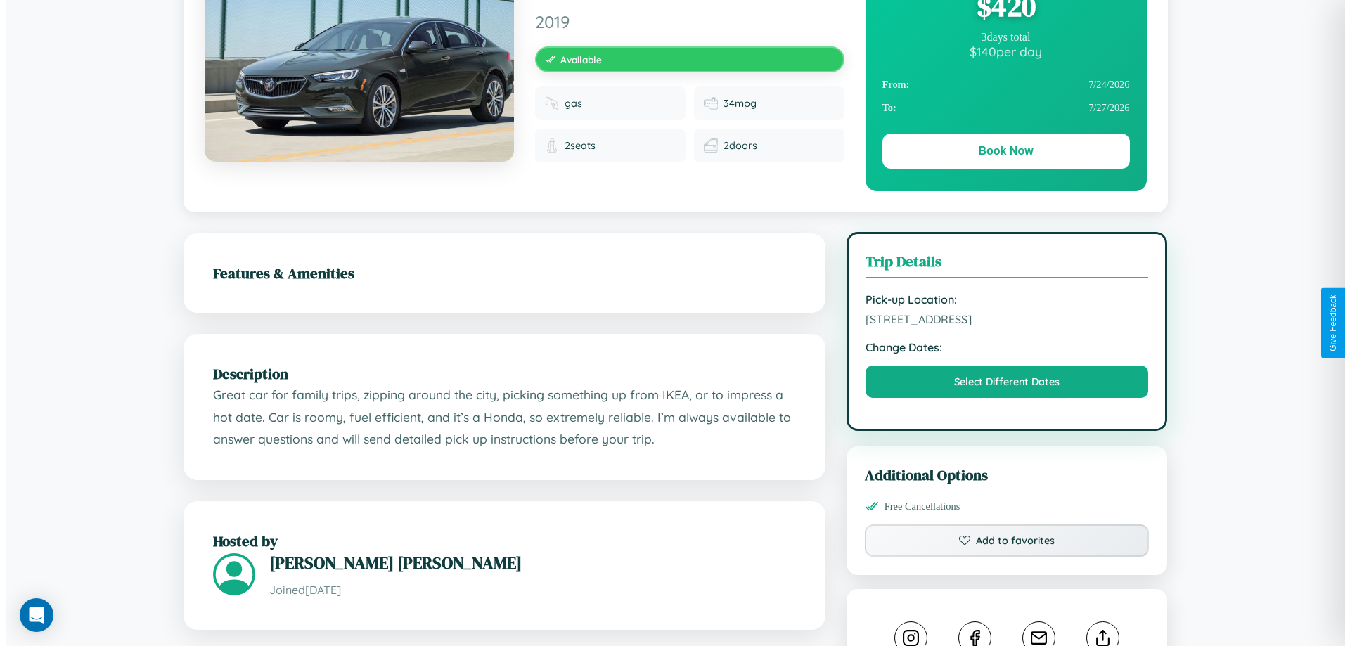
scroll to position [0, 0]
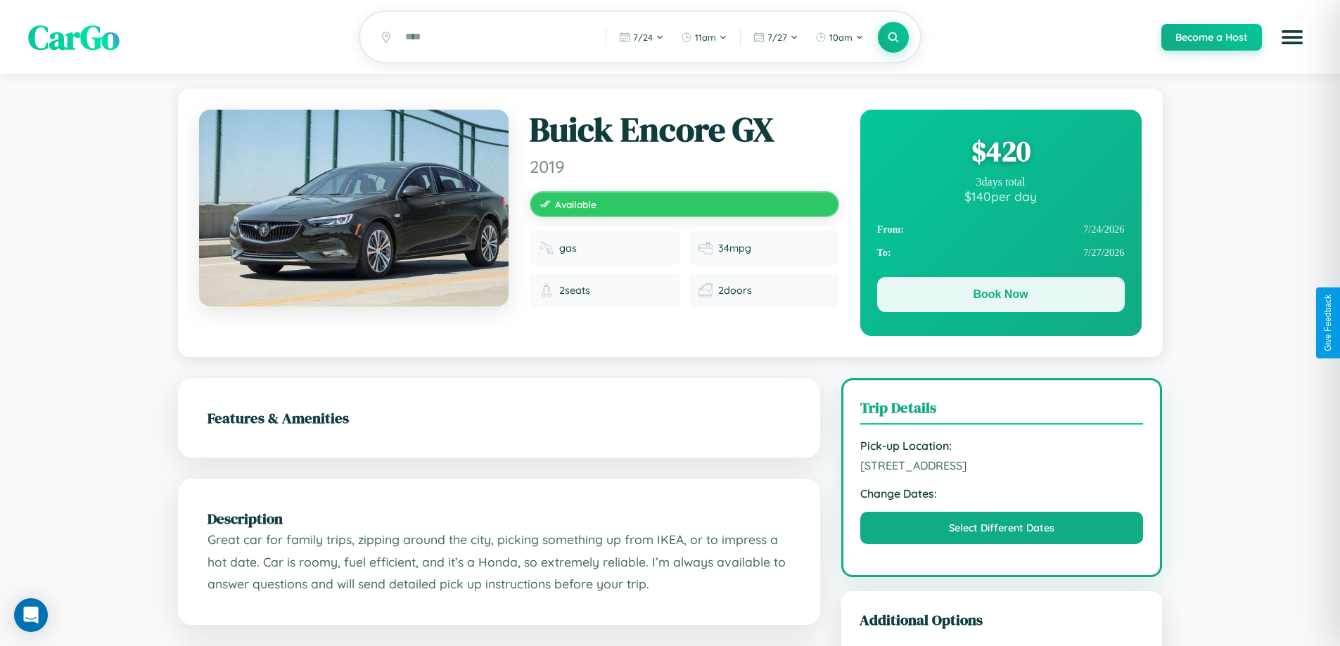
click at [1000, 297] on button "Book Now" at bounding box center [1001, 294] width 248 height 35
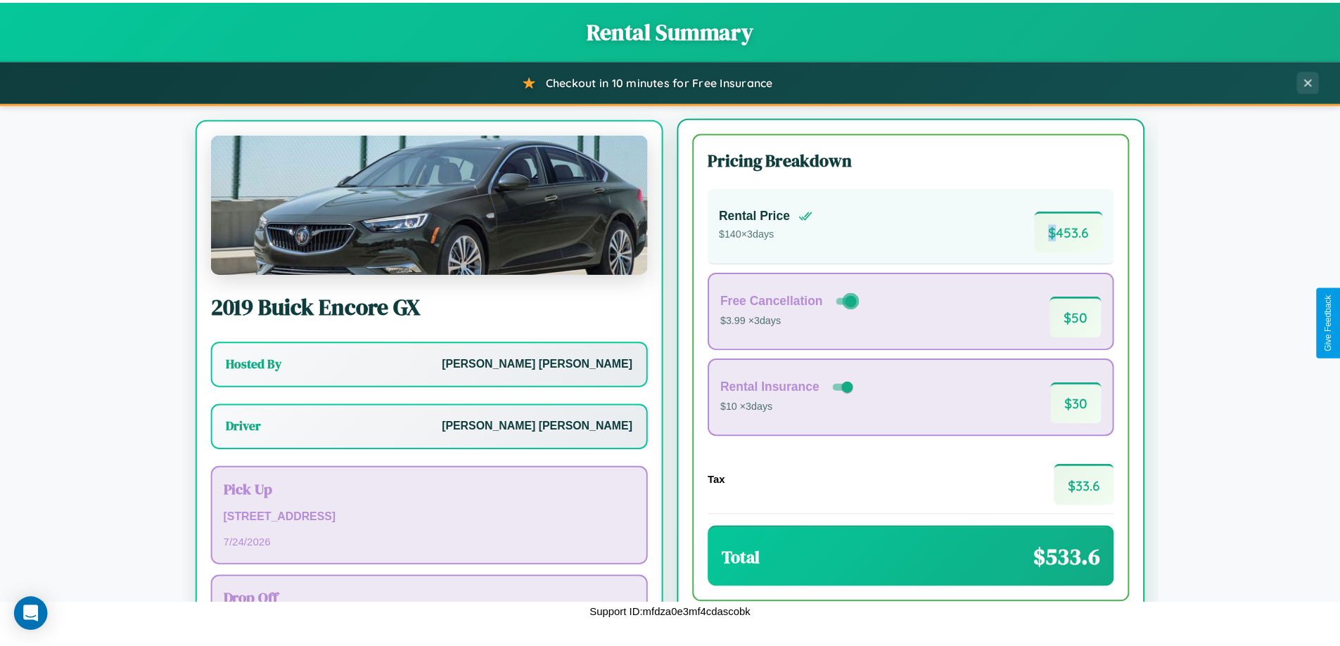
scroll to position [65, 0]
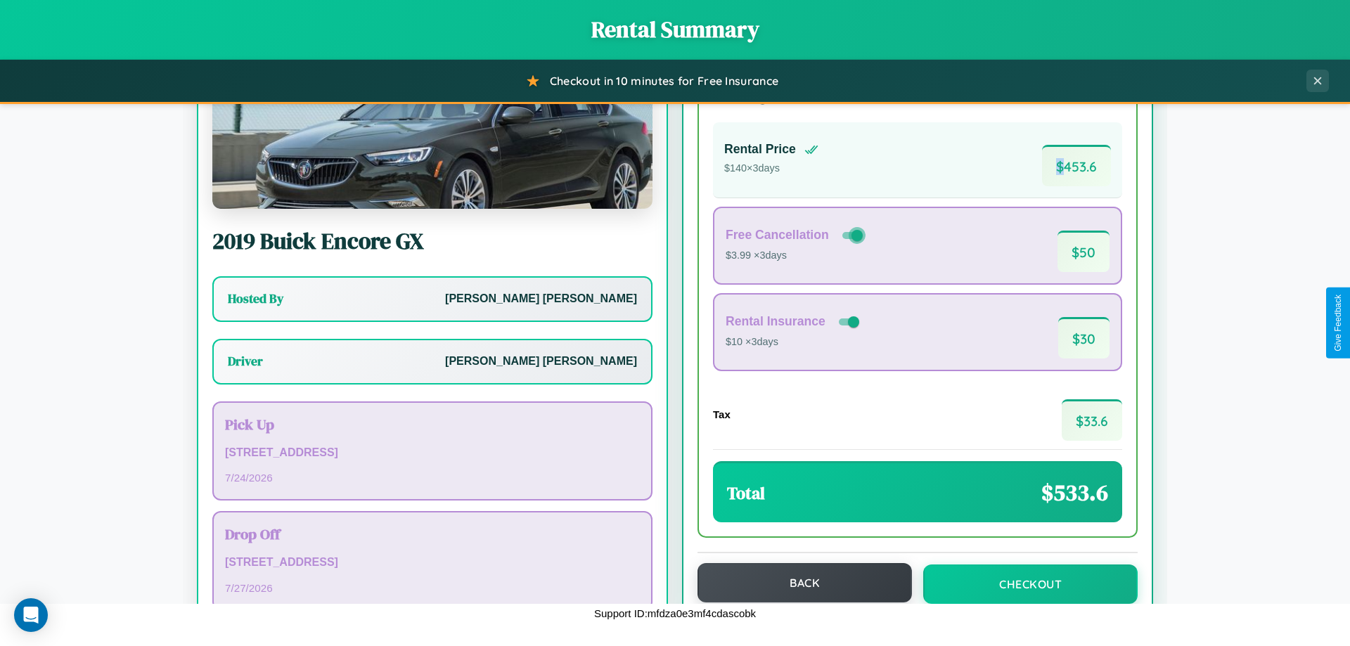
click at [798, 583] on button "Back" at bounding box center [805, 582] width 214 height 39
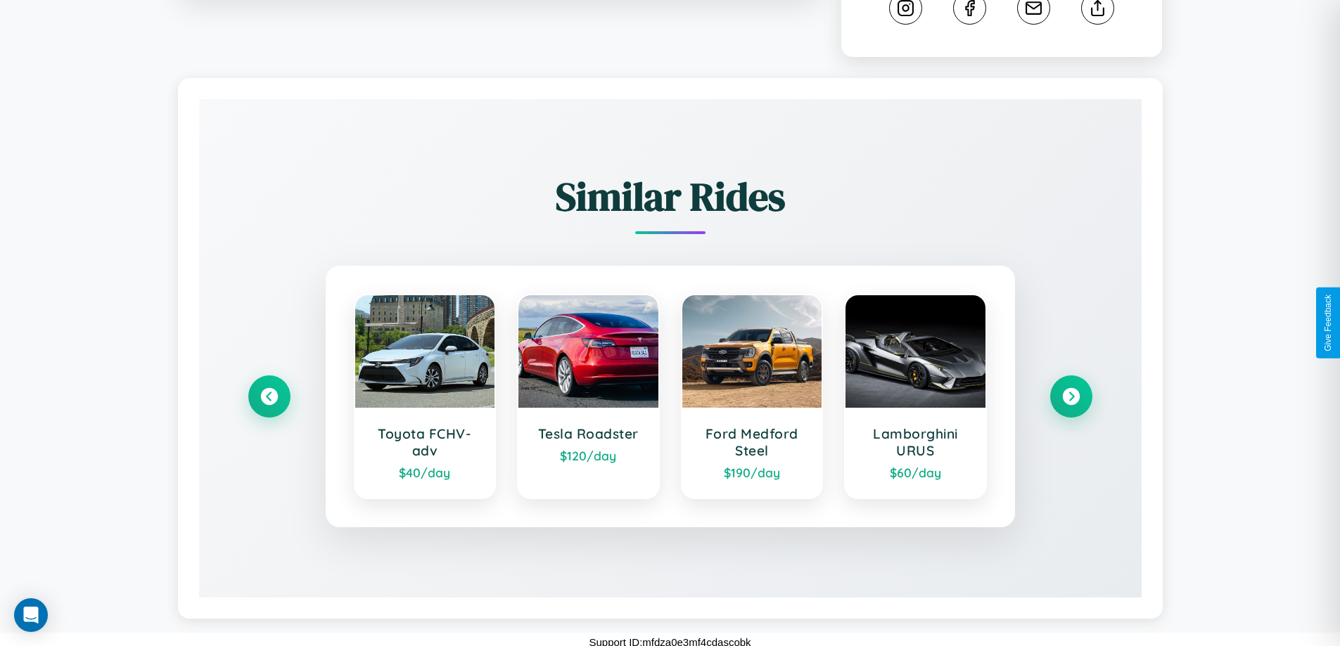
scroll to position [783, 0]
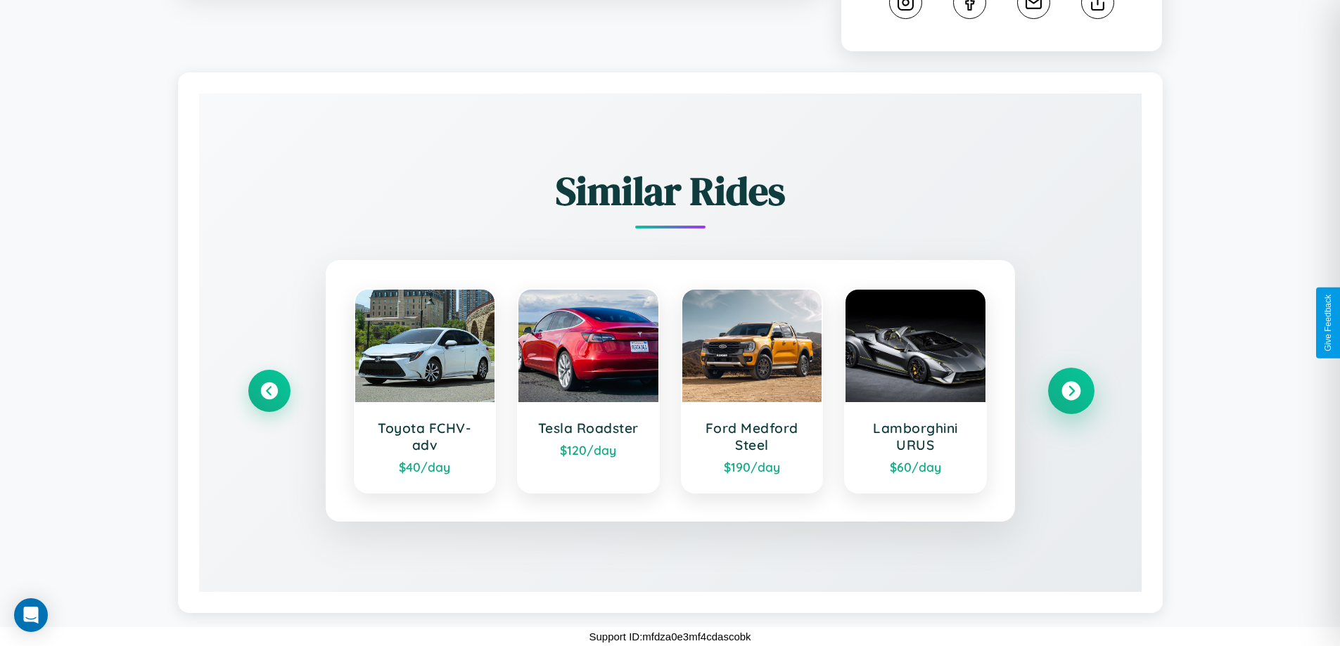
click at [1070, 391] on icon at bounding box center [1070, 391] width 19 height 19
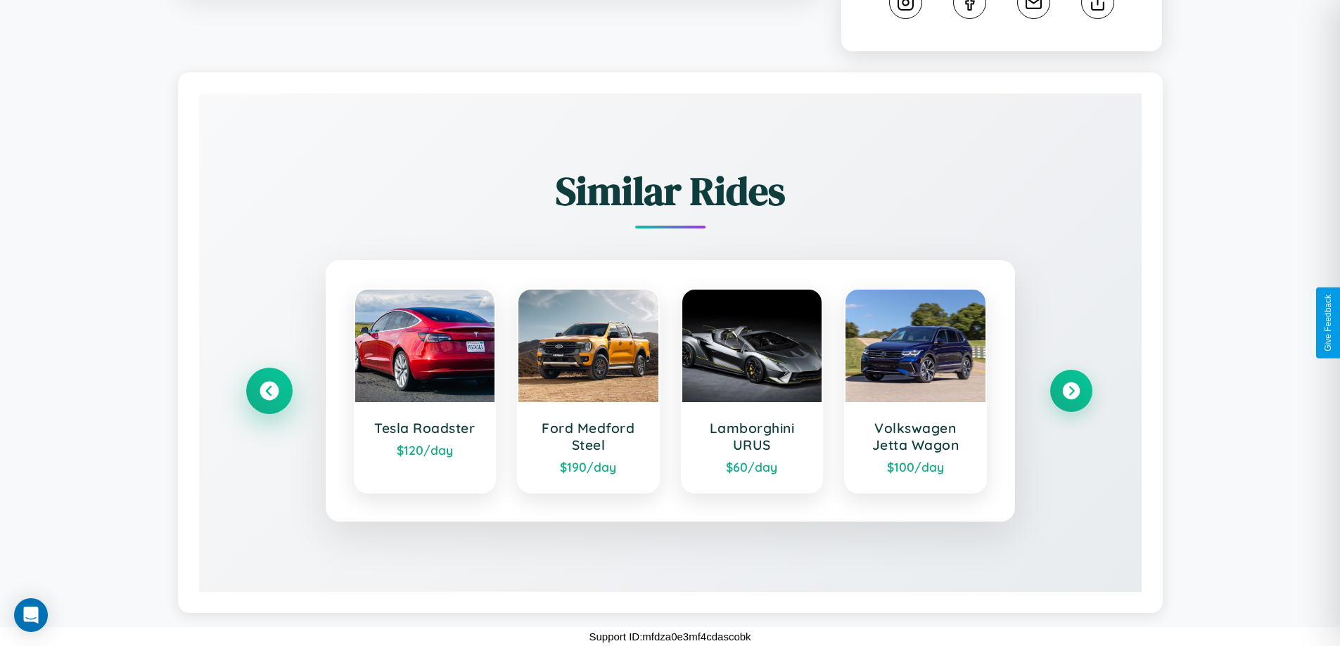
click at [269, 391] on icon at bounding box center [269, 391] width 19 height 19
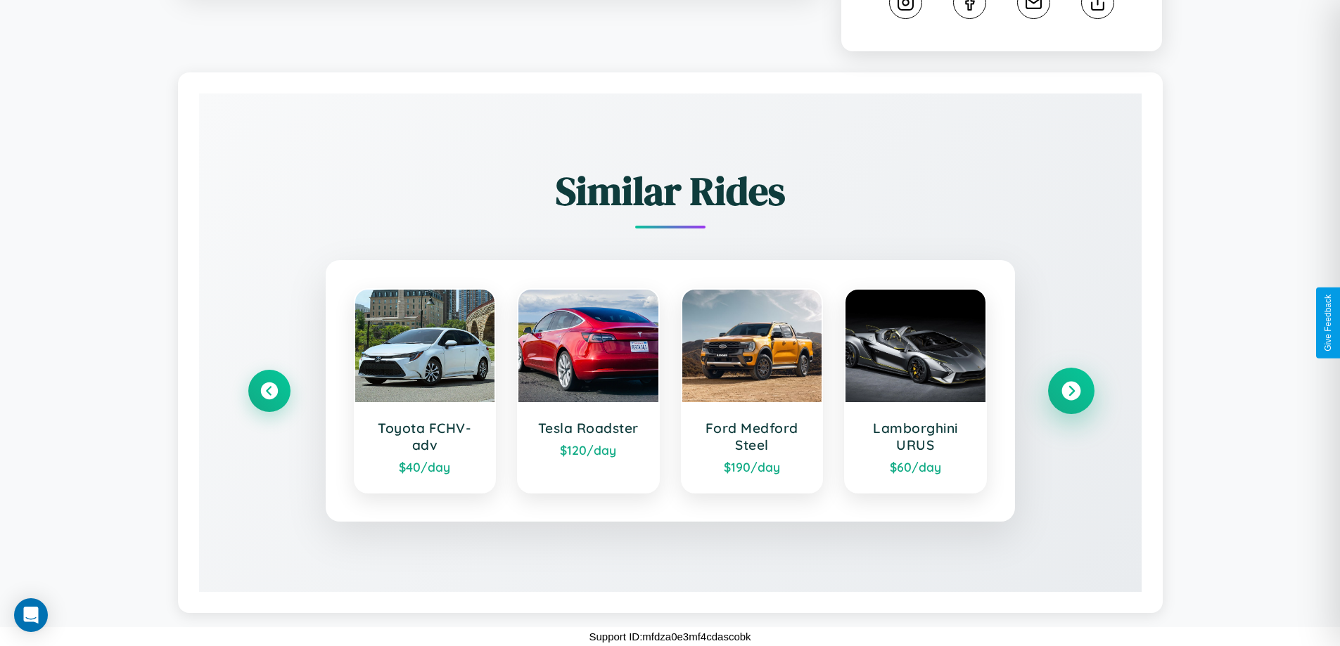
click at [1070, 390] on icon at bounding box center [1070, 391] width 19 height 19
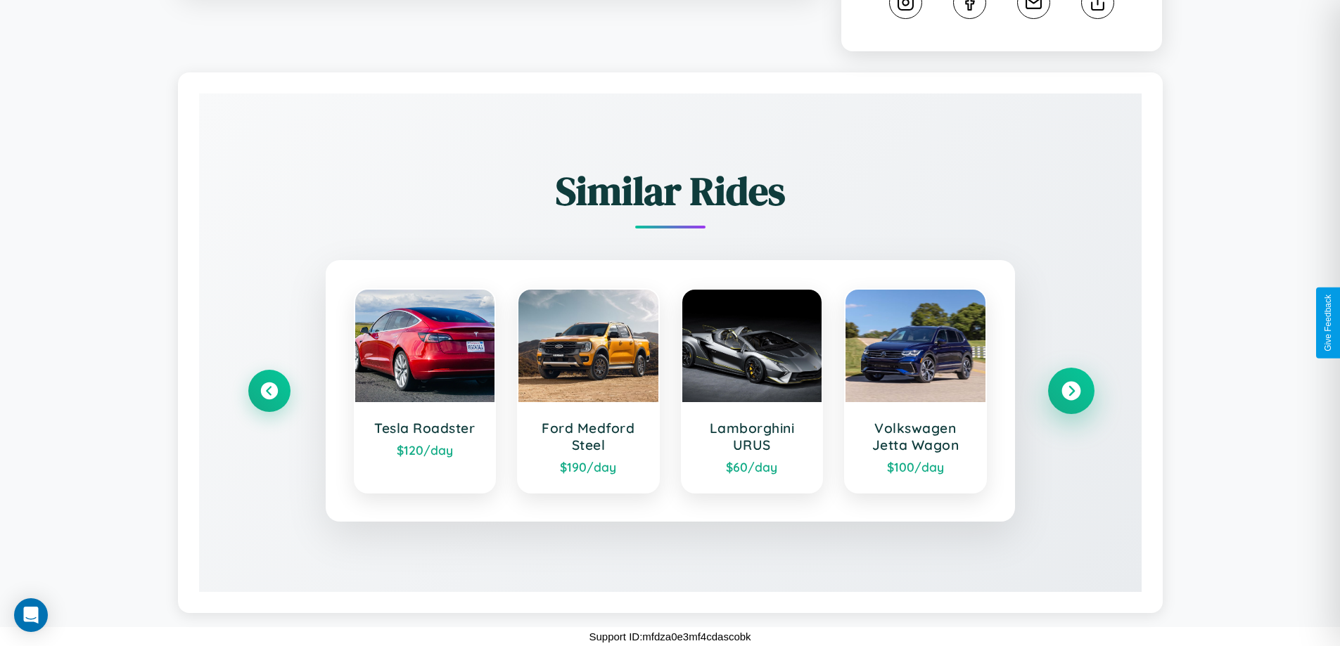
click at [1070, 391] on icon at bounding box center [1070, 391] width 19 height 19
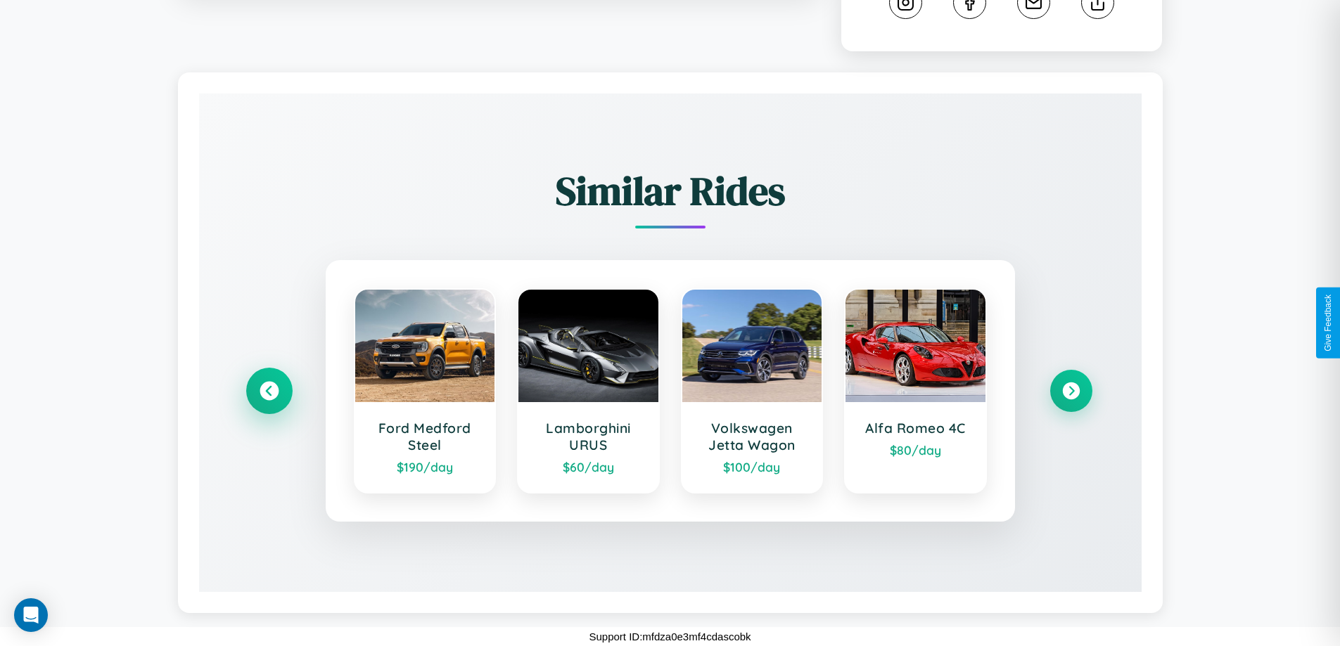
click at [269, 391] on icon at bounding box center [269, 391] width 19 height 19
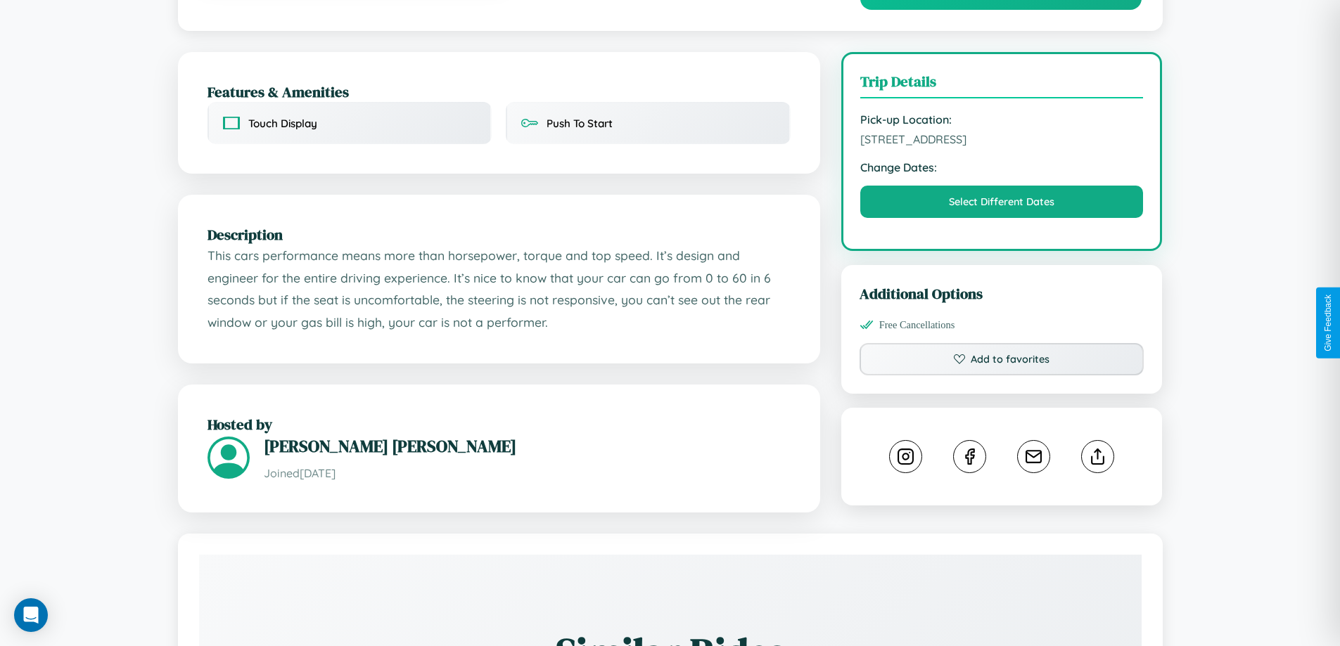
scroll to position [462, 0]
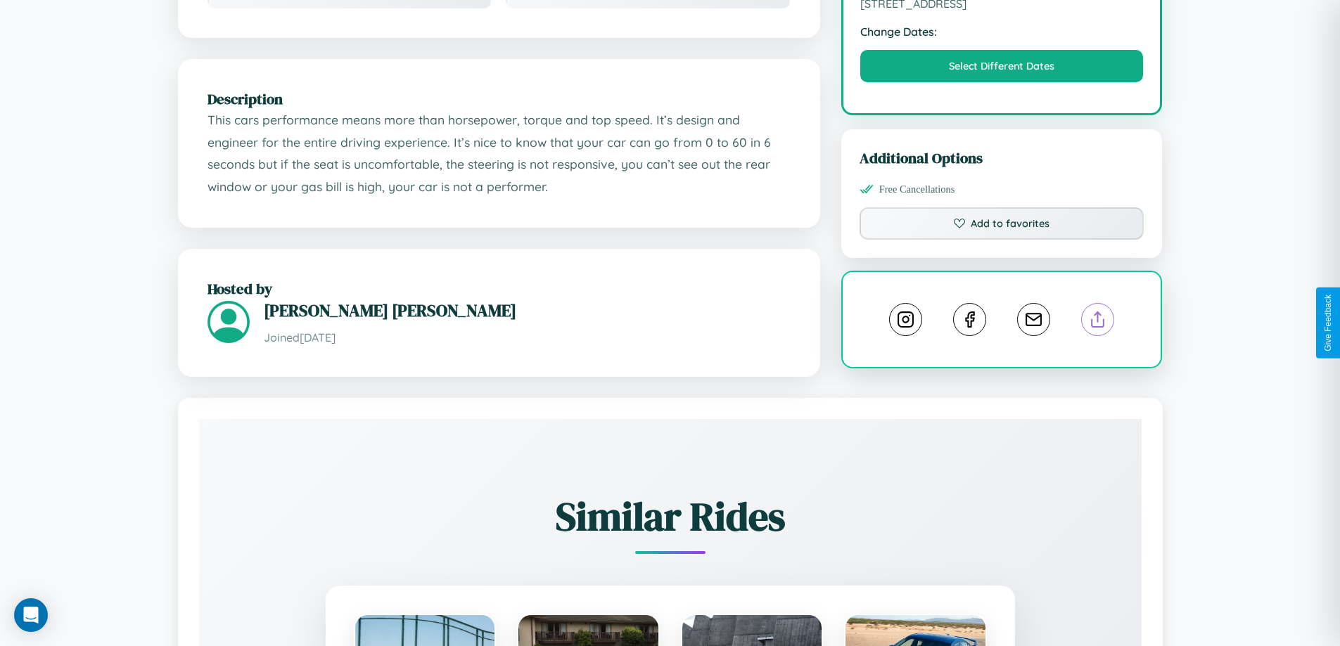
click at [1098, 321] on line at bounding box center [1098, 317] width 0 height 10
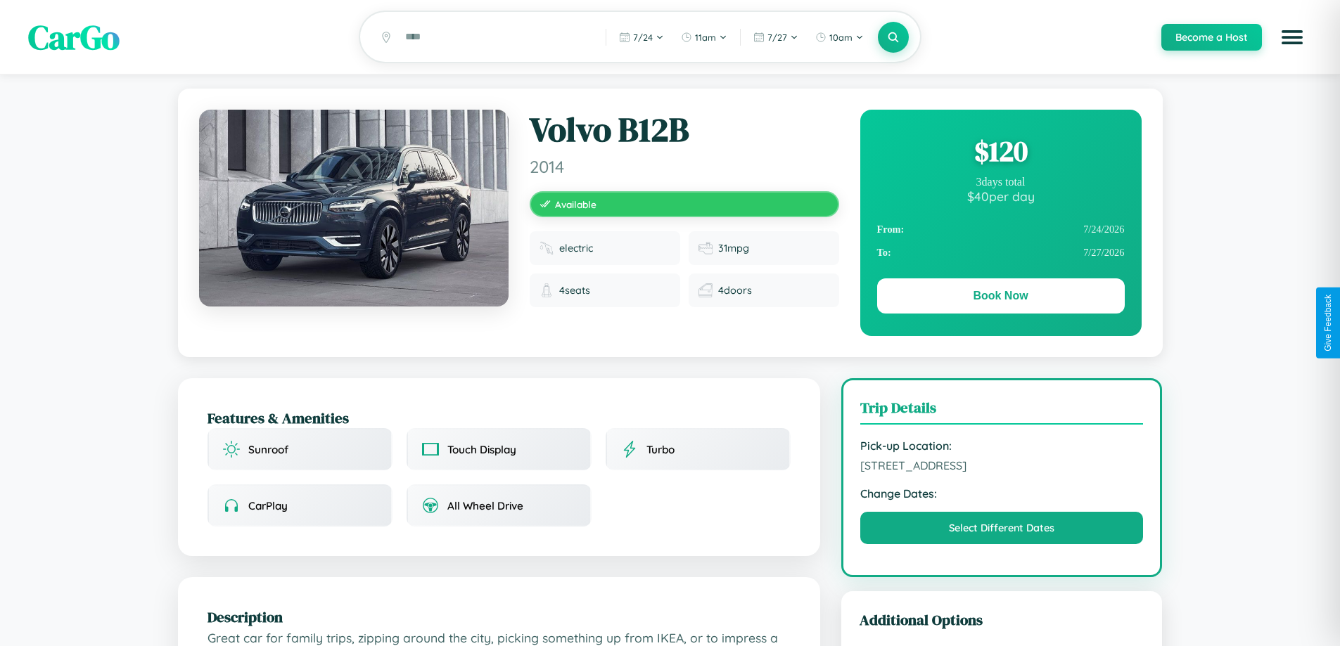
scroll to position [145, 0]
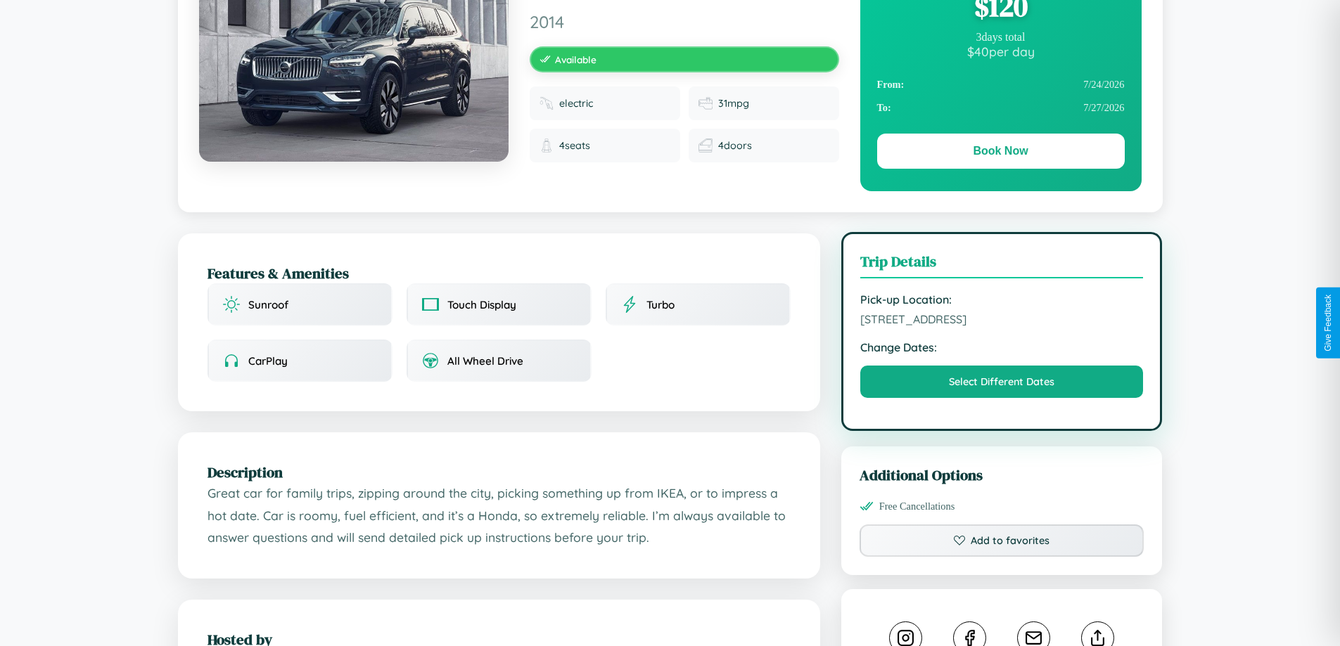
click at [1001, 321] on span "7403 Meadow Lane Hiroshima 32424 Japan" at bounding box center [1001, 319] width 283 height 14
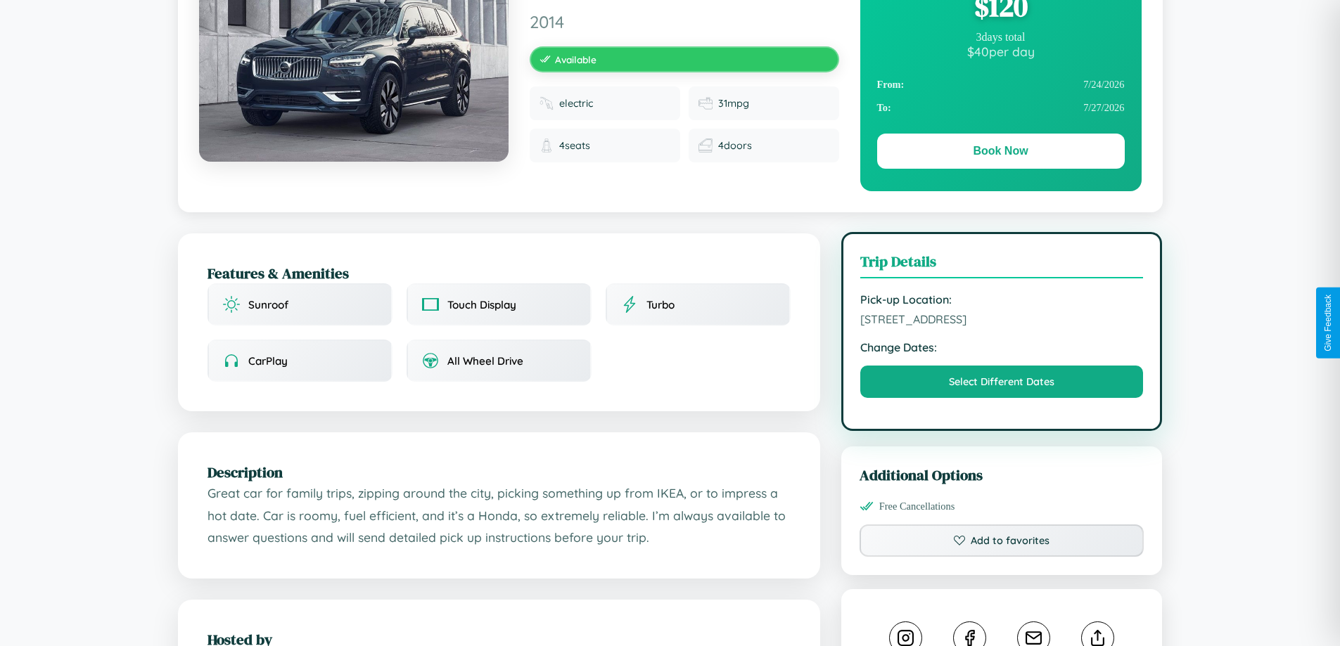
click at [1001, 321] on span "7403 Meadow Lane Hiroshima 32424 Japan" at bounding box center [1001, 319] width 283 height 14
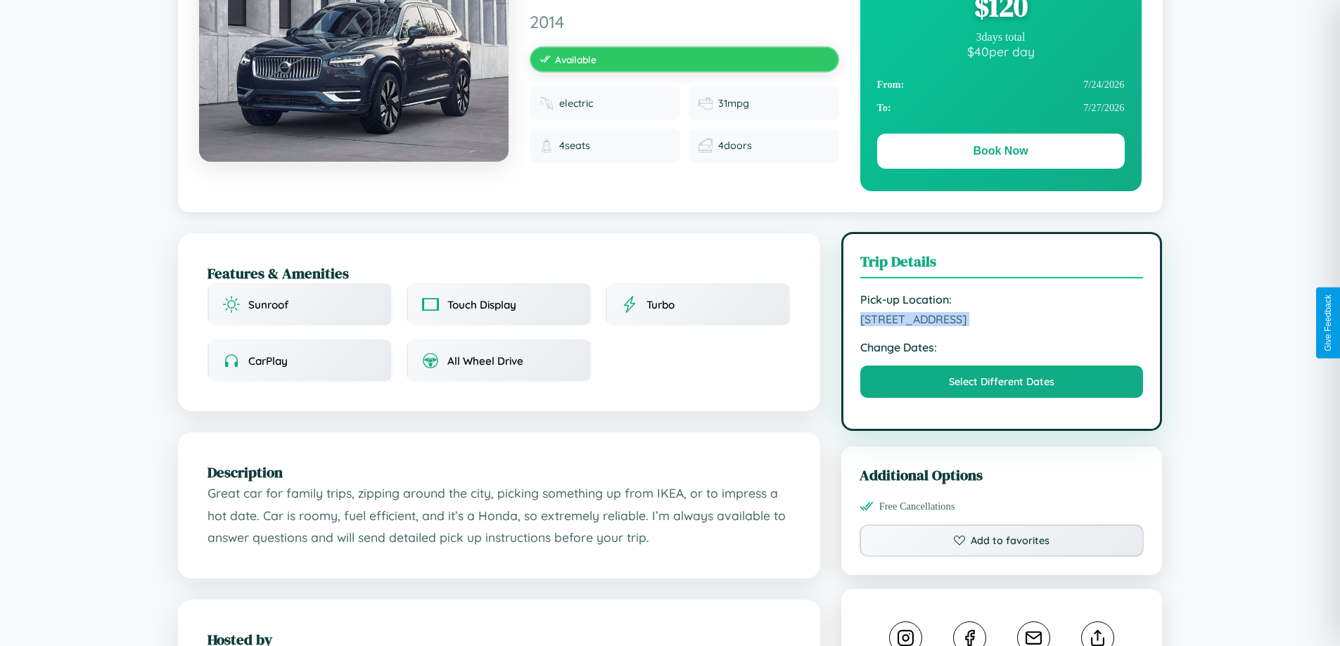
click at [1001, 321] on span "7403 Meadow Lane Hiroshima 32424 Japan" at bounding box center [1001, 319] width 283 height 14
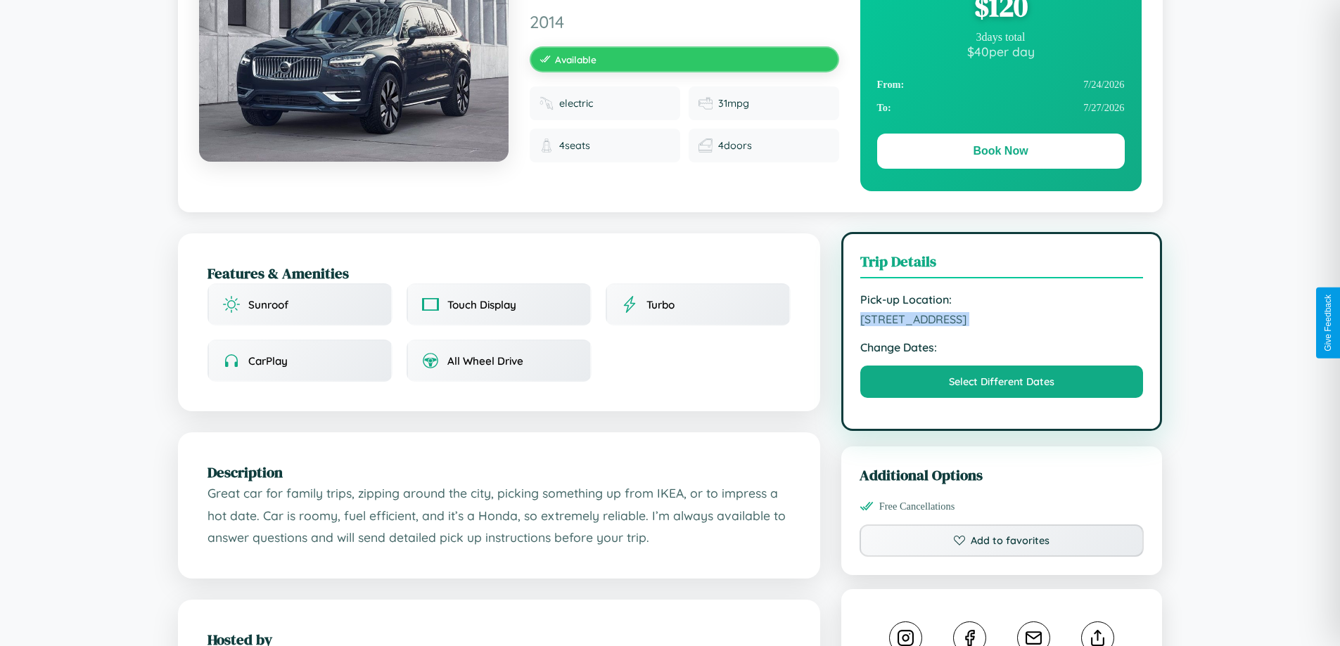
click at [1001, 321] on span "7403 Meadow Lane Hiroshima 32424 Japan" at bounding box center [1001, 319] width 283 height 14
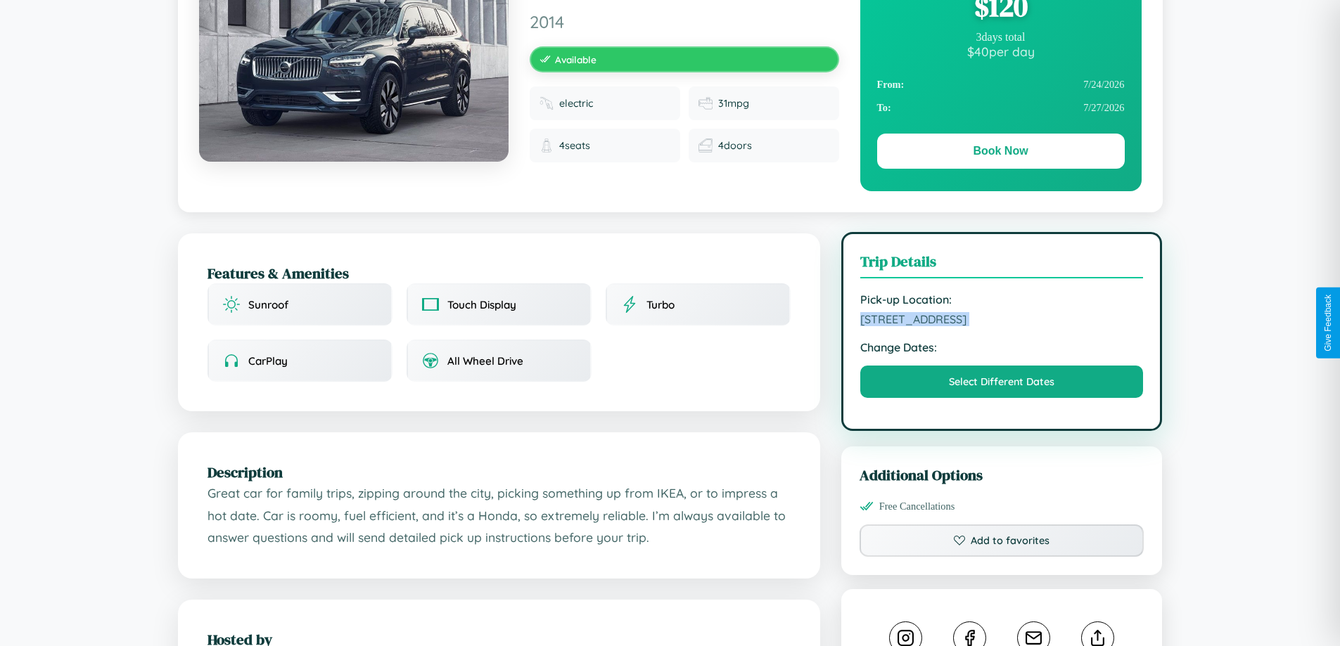
click at [1001, 321] on span "7403 Meadow Lane Hiroshima 32424 Japan" at bounding box center [1001, 319] width 283 height 14
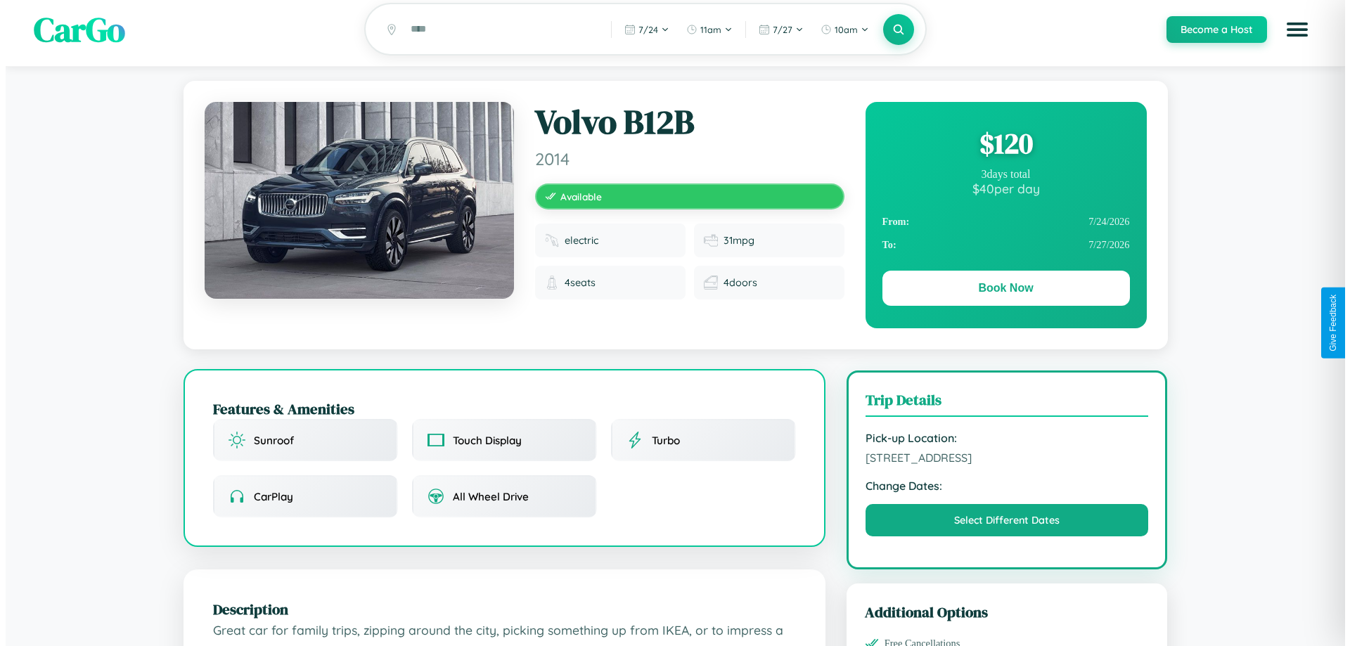
scroll to position [0, 0]
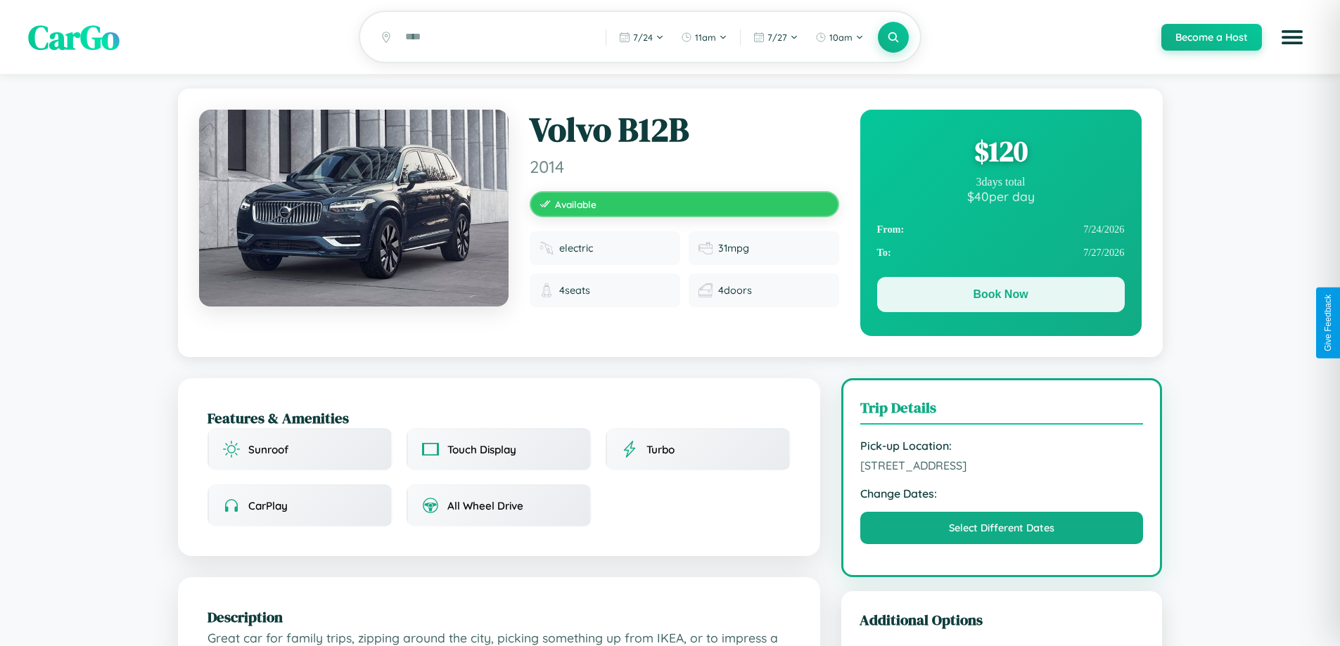
click at [1000, 297] on button "Book Now" at bounding box center [1001, 294] width 248 height 35
